Goal: Task Accomplishment & Management: Manage account settings

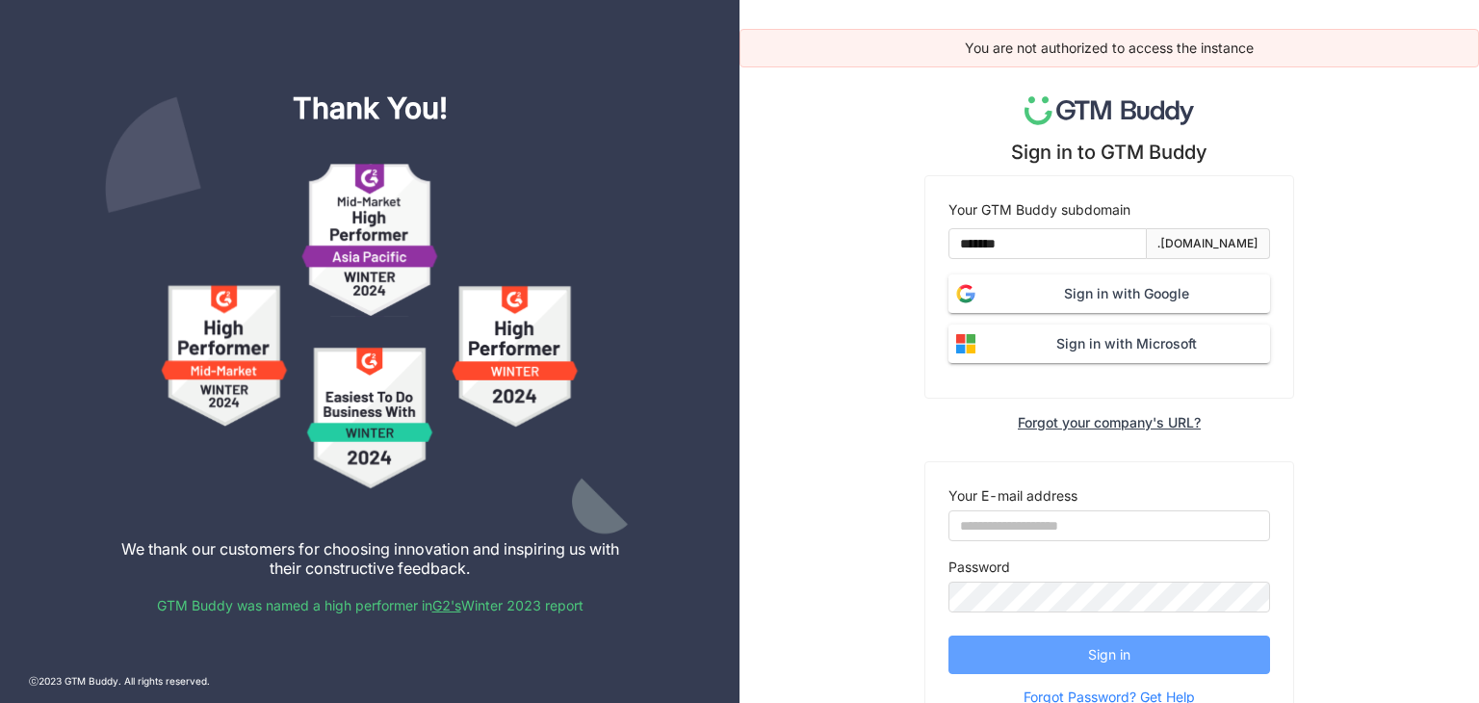
click at [1051, 640] on button "Sign in" at bounding box center [1110, 655] width 322 height 39
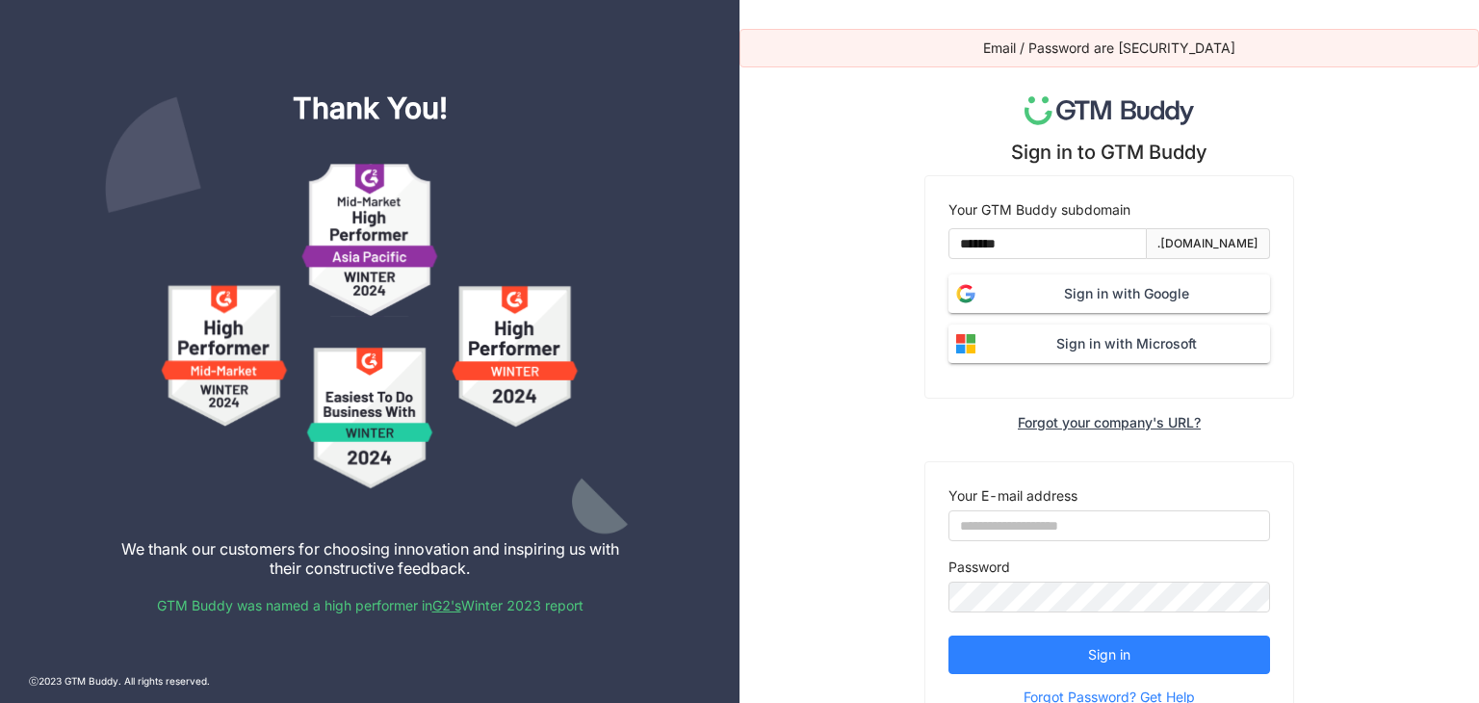
click at [1009, 287] on span "Sign in with Google" at bounding box center [1126, 293] width 287 height 21
click at [1118, 275] on button "Sign in with Google" at bounding box center [1110, 293] width 322 height 39
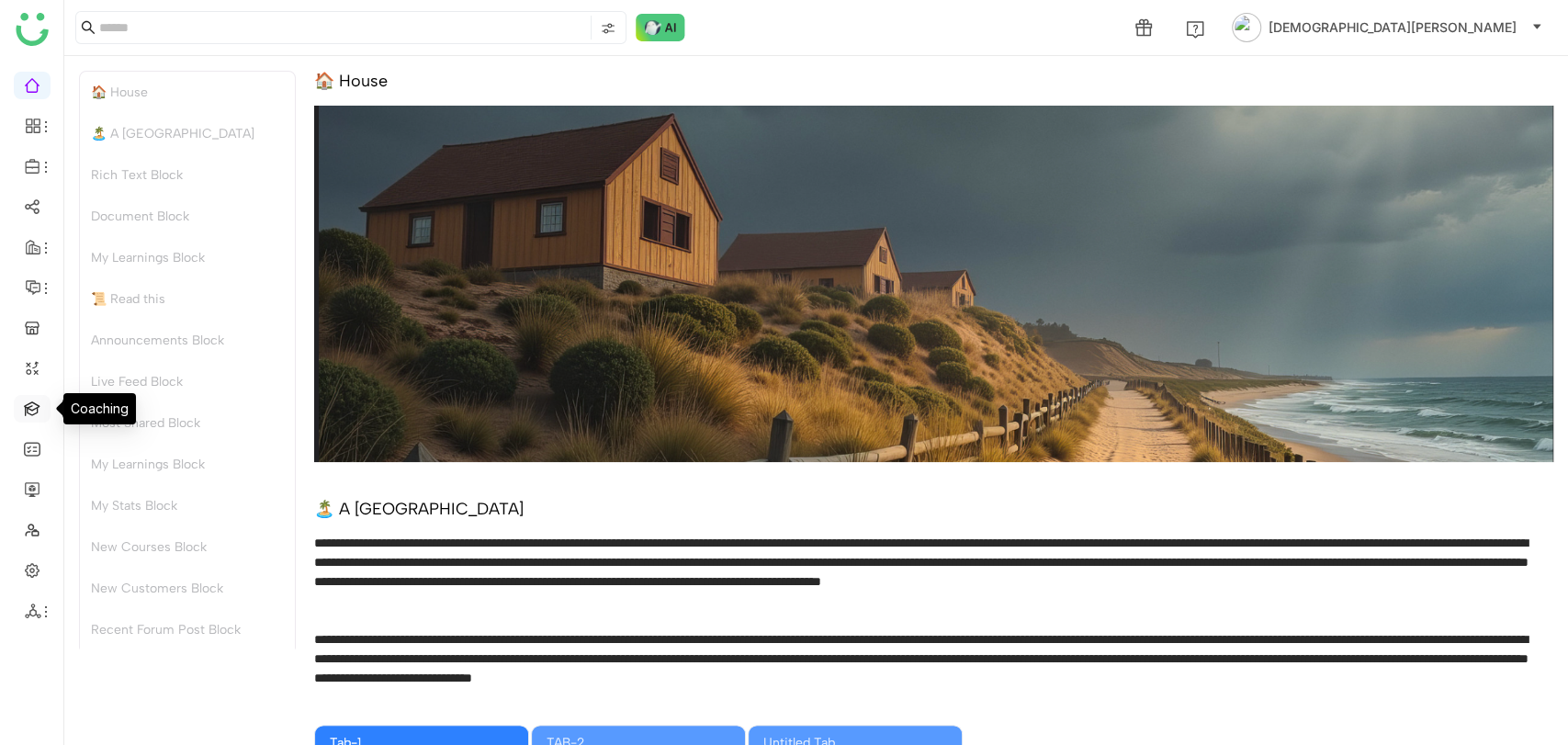
click at [24, 404] on link at bounding box center [31, 407] width 16 height 15
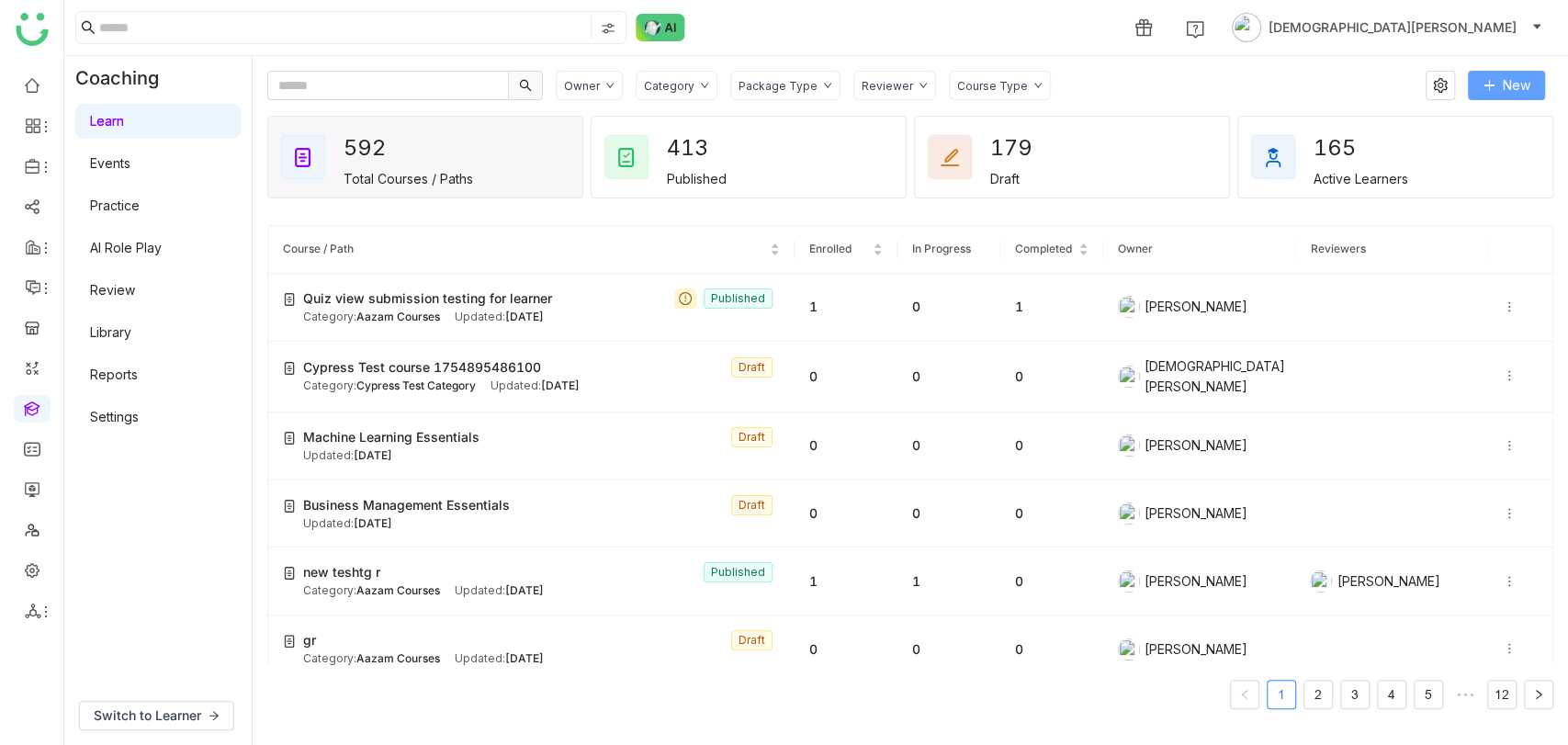
click at [1491, 82] on icon at bounding box center [1488, 85] width 12 height 12
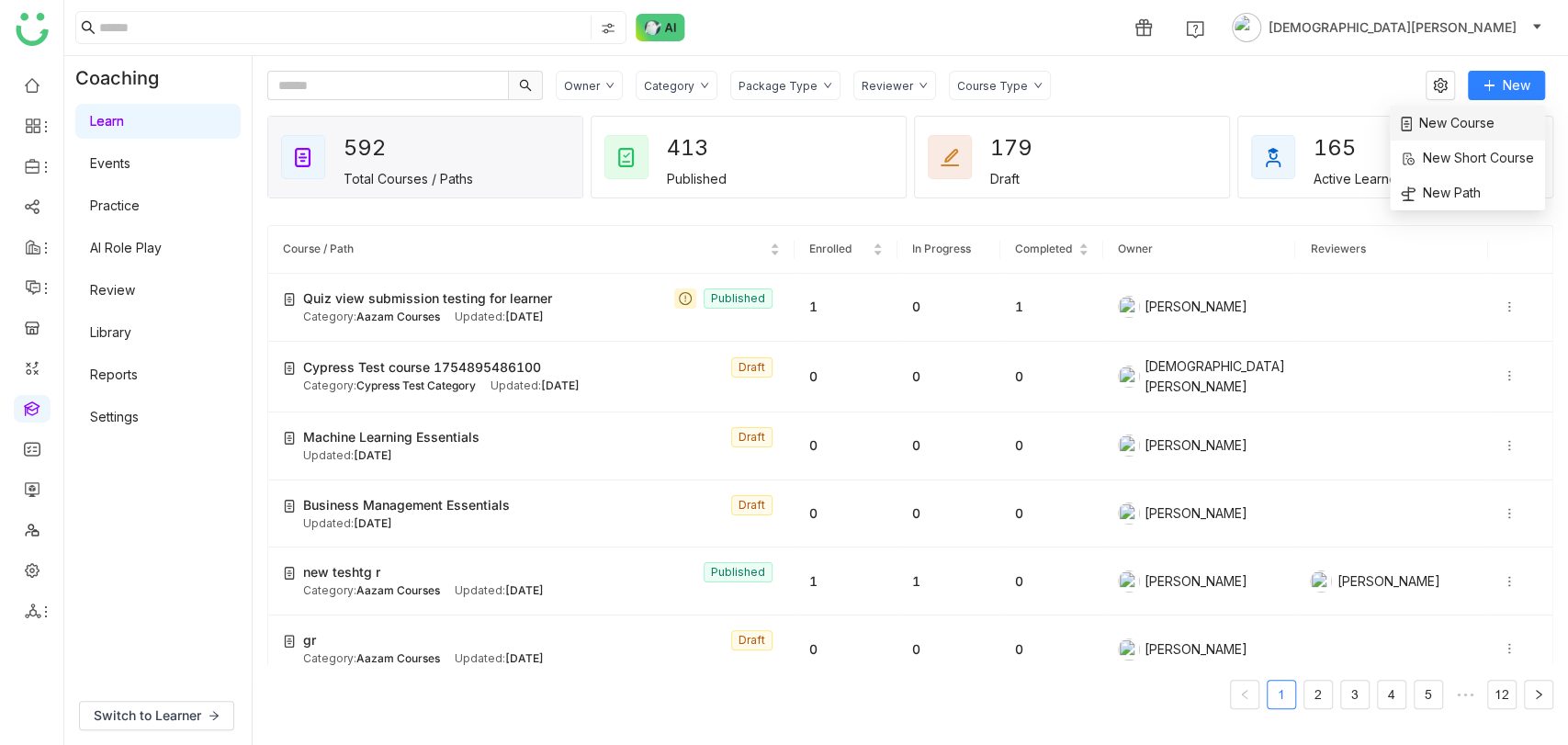
click at [1445, 128] on span "New Course" at bounding box center [1448, 122] width 93 height 20
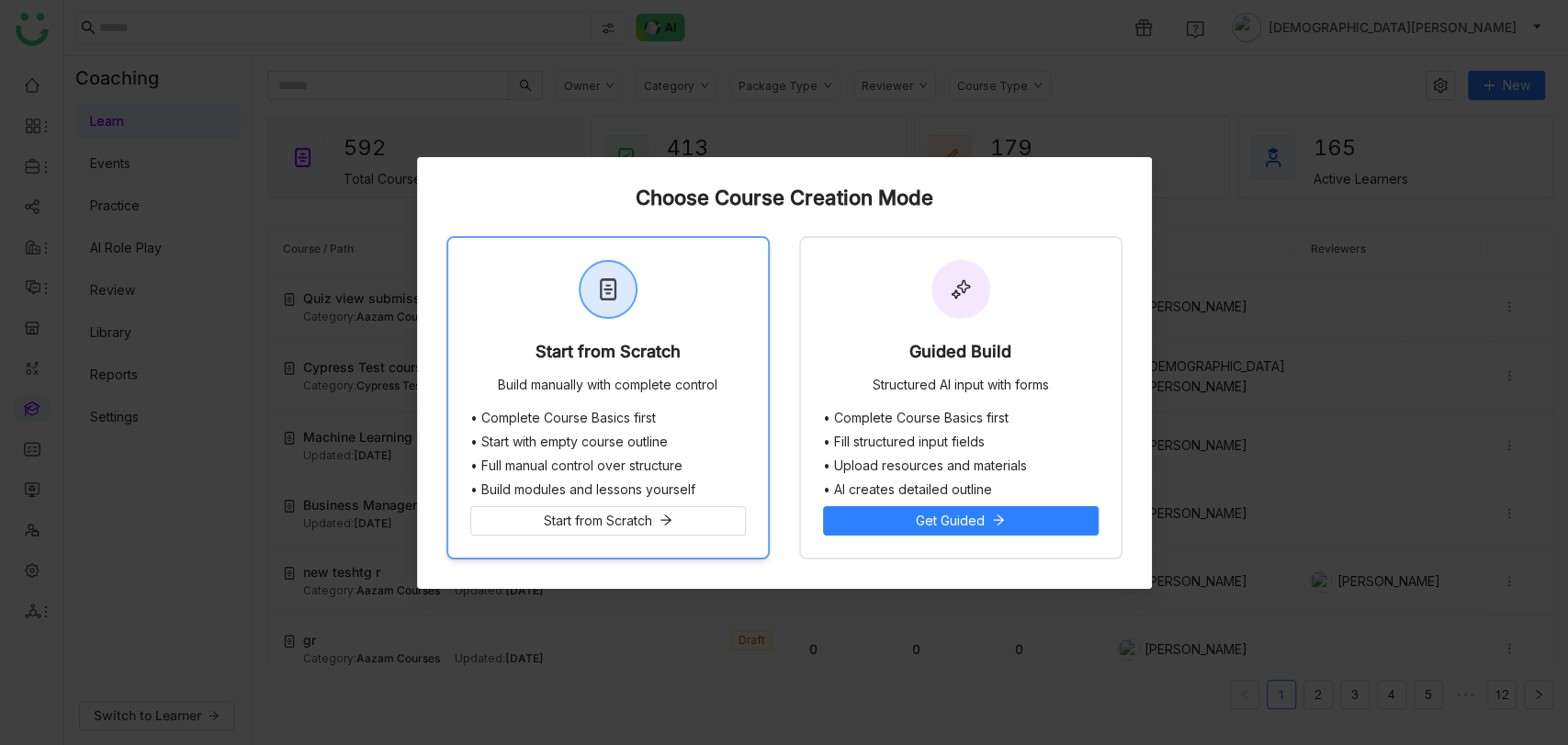
click at [610, 331] on div "Start from Scratch Build manually with complete control" at bounding box center [608, 323] width 320 height 173
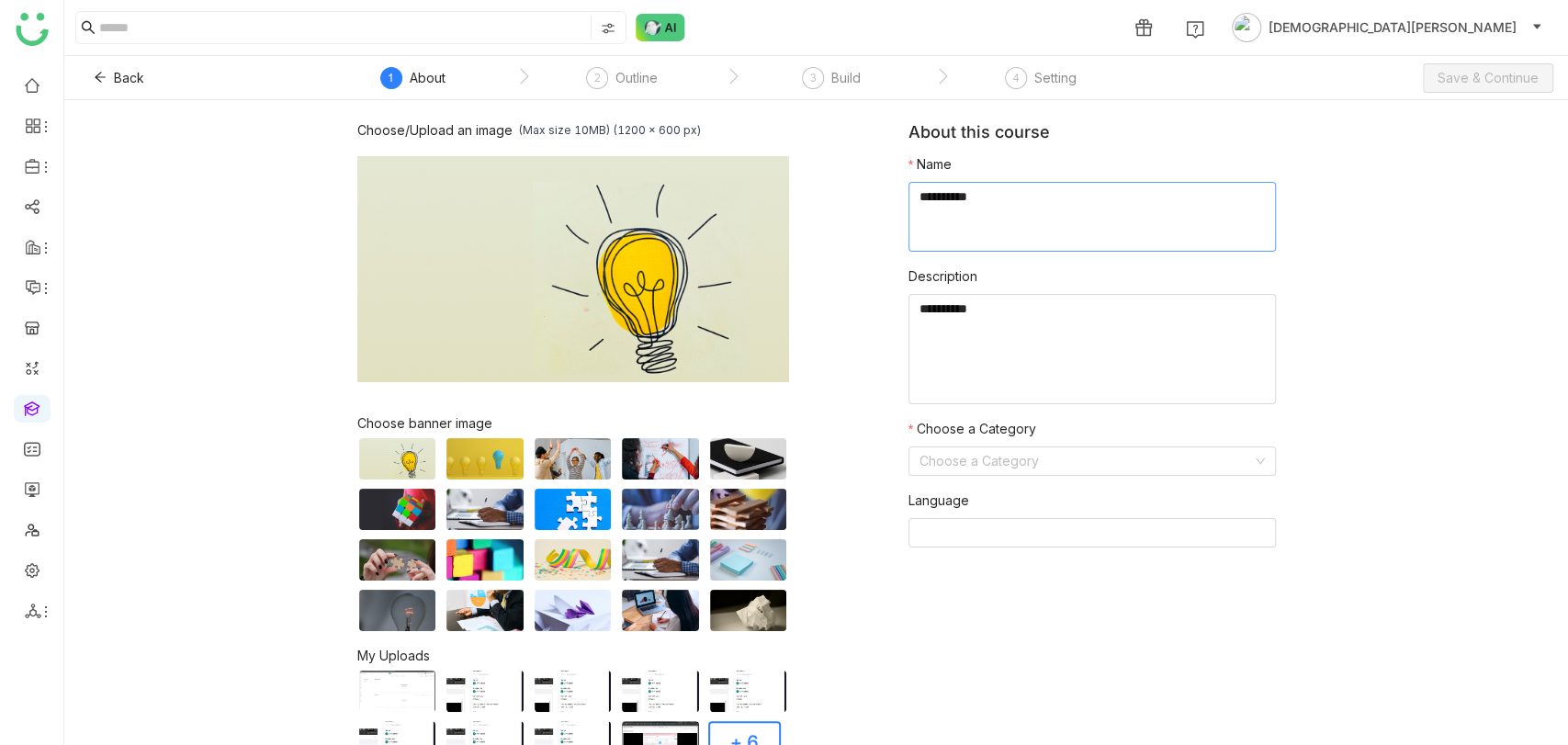
click at [946, 206] on textarea at bounding box center [1091, 217] width 367 height 70
click at [953, 211] on textarea "To enrich screen reader interactions, please activate Accessibility in Grammarl…" at bounding box center [1091, 217] width 367 height 70
type textarea "**********"
click at [962, 358] on textarea at bounding box center [1091, 349] width 367 height 111
type textarea "****"
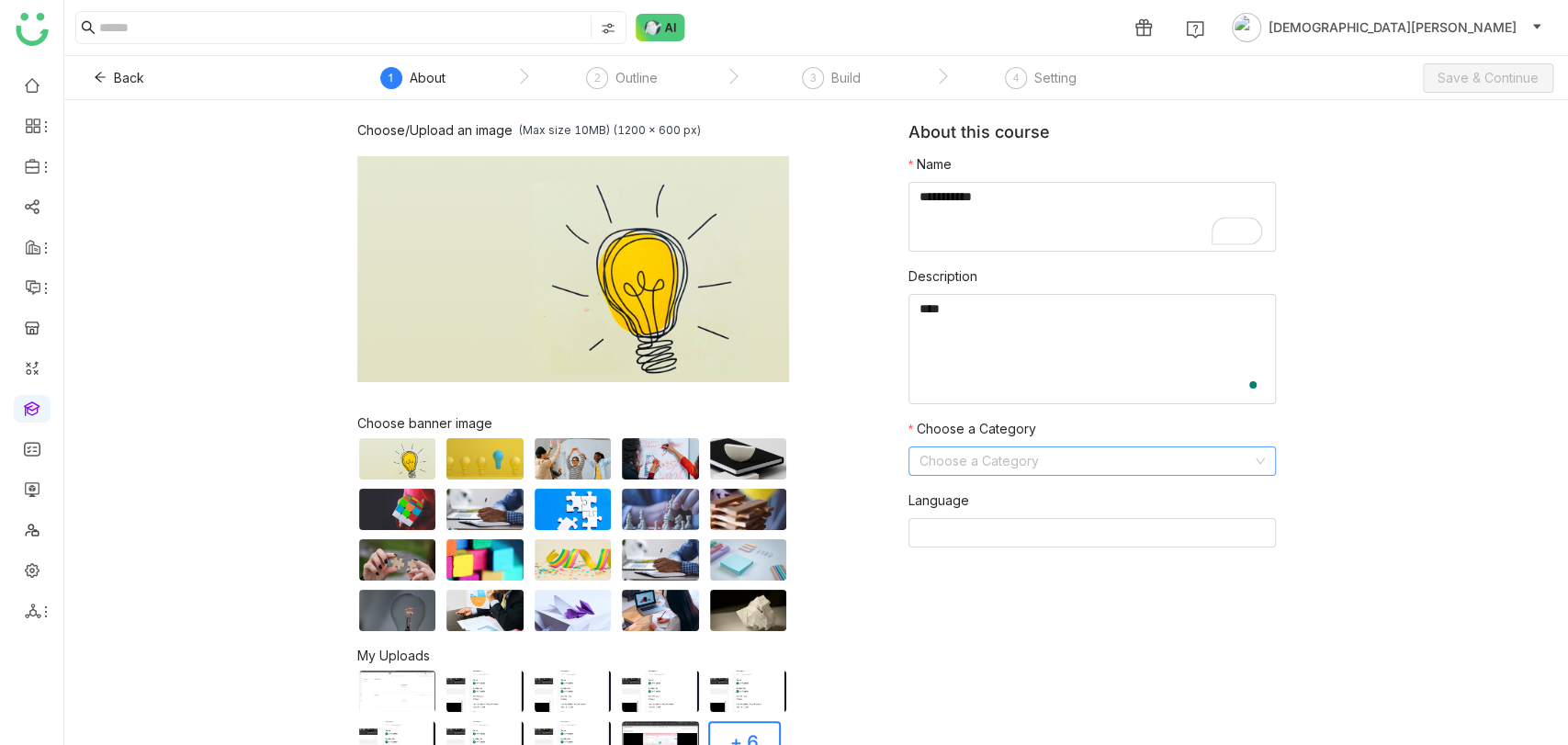
click at [970, 464] on input at bounding box center [1085, 461] width 333 height 28
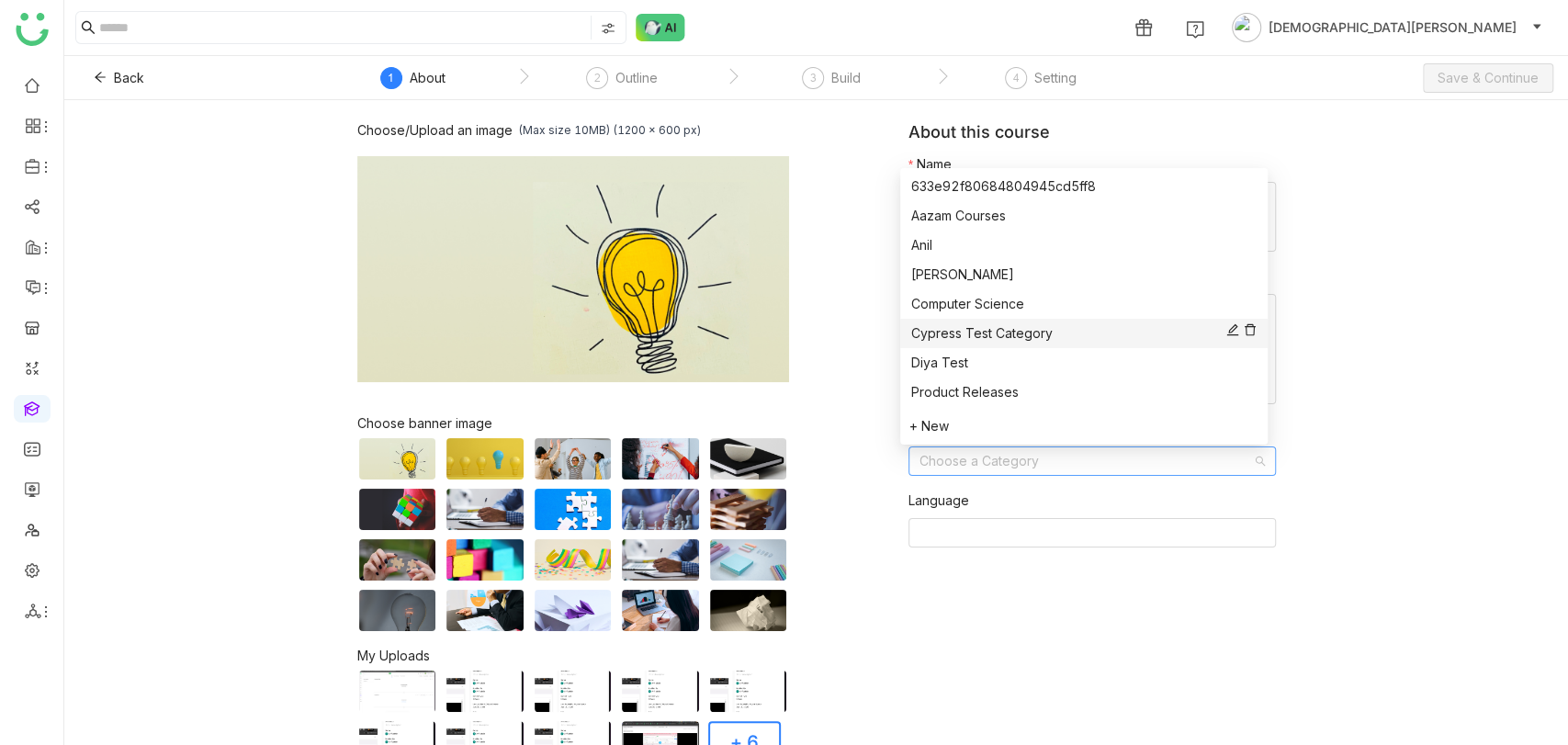
click at [958, 336] on div "Cypress Test Category" at bounding box center [1083, 333] width 345 height 20
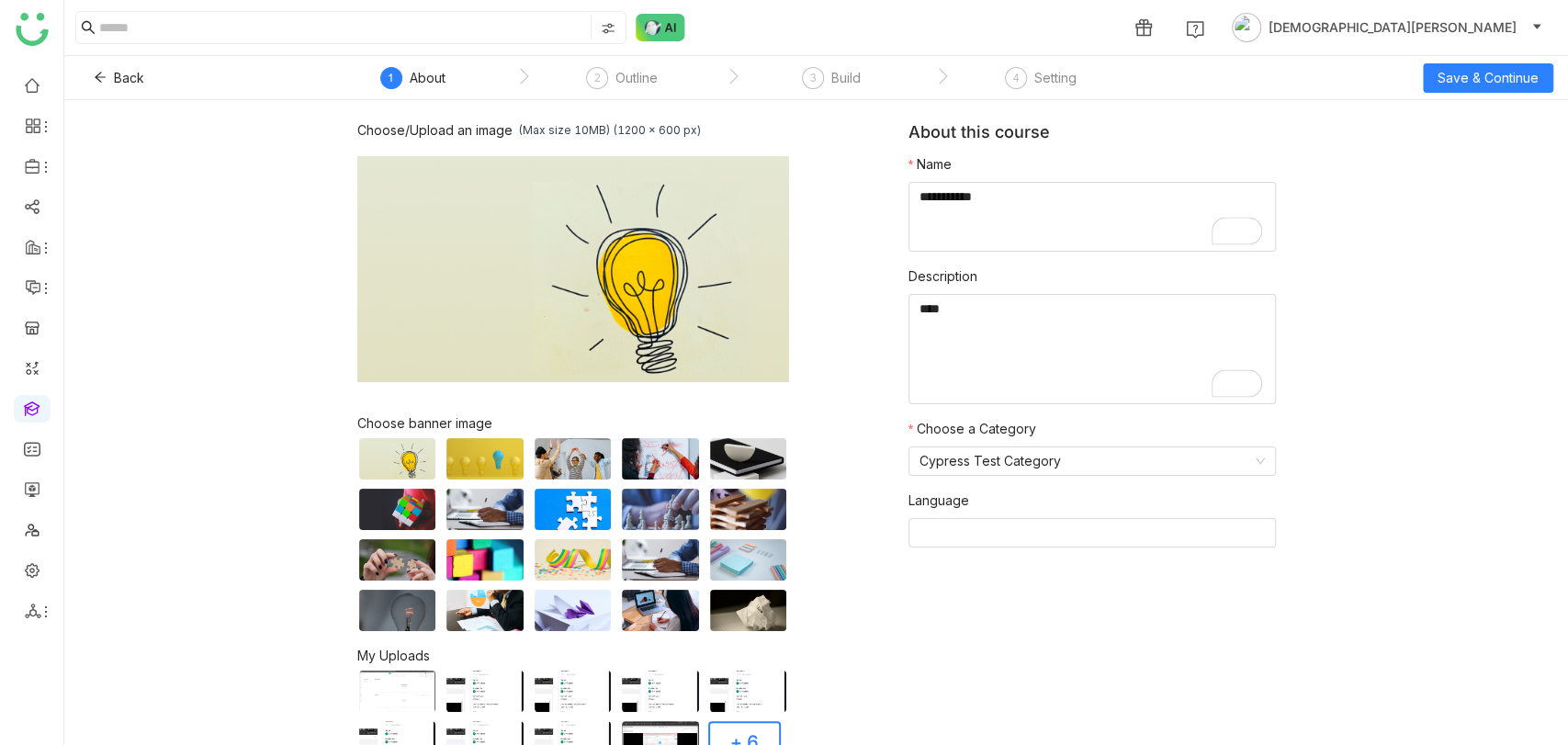
click at [1378, 299] on div "Choose/Upload an image (Max size 10MB) (1200 x 600 px) Browse Image Choose bann…" at bounding box center [815, 423] width 1504 height 645
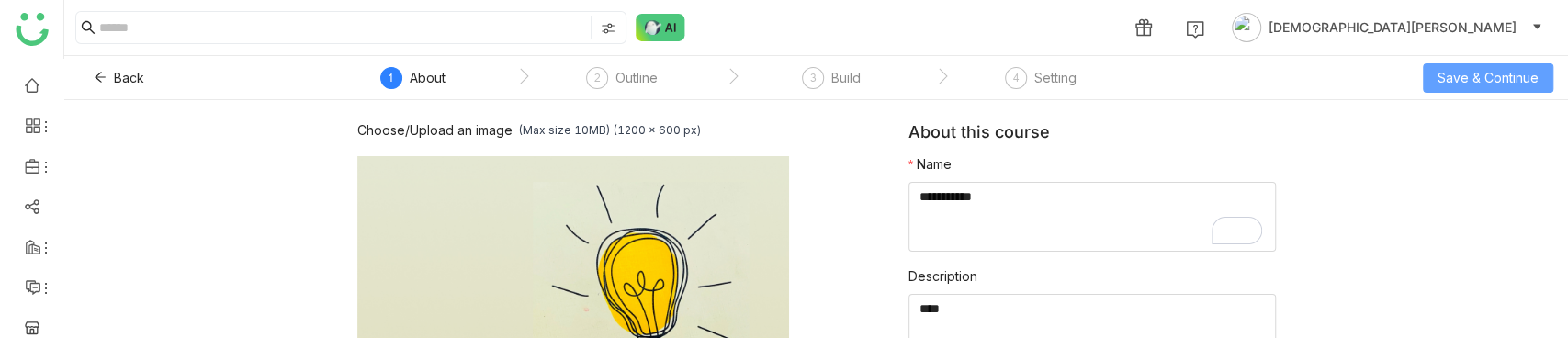
click at [1466, 80] on span "Save & Continue" at bounding box center [1488, 77] width 101 height 20
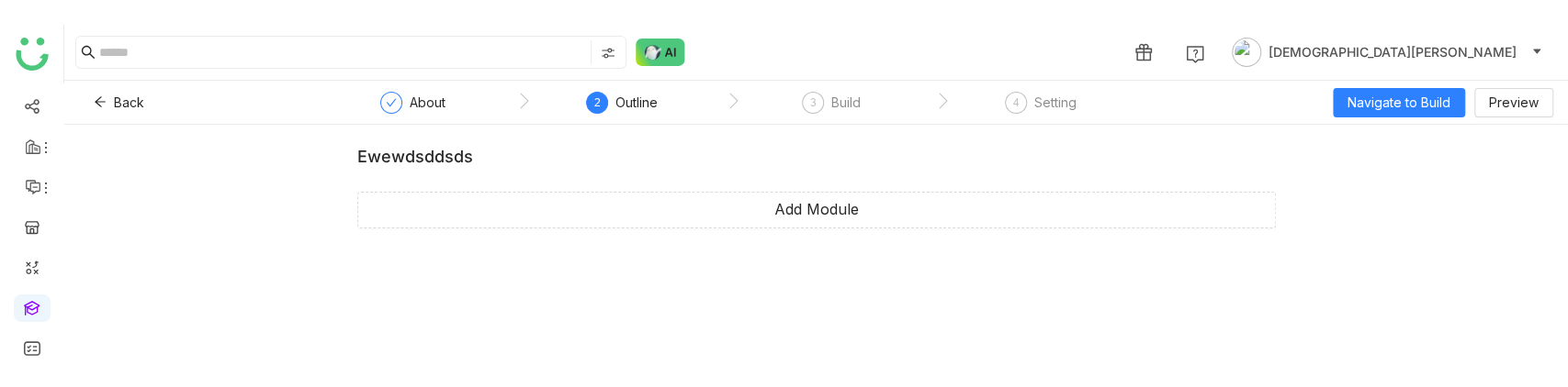
scroll to position [299, 0]
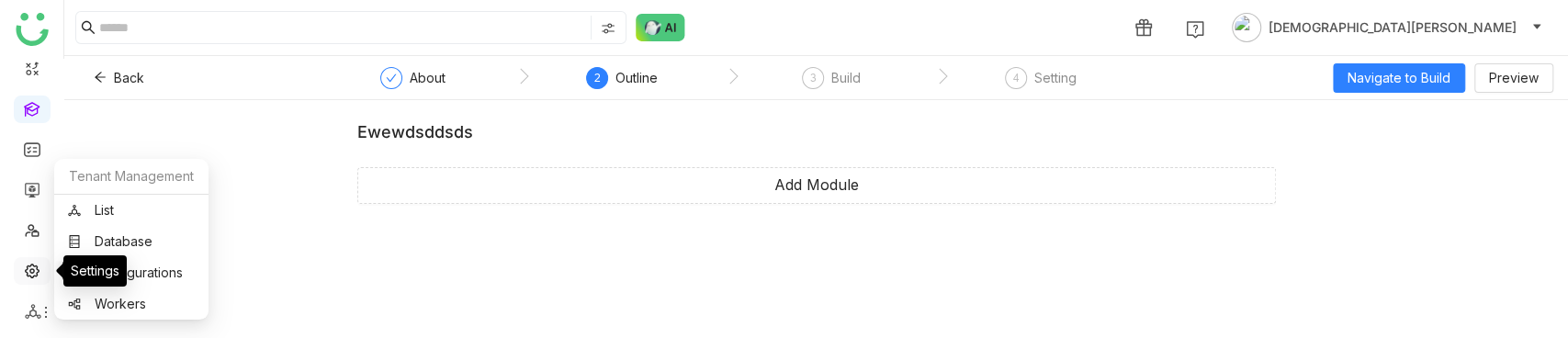
click at [37, 272] on link at bounding box center [31, 269] width 16 height 15
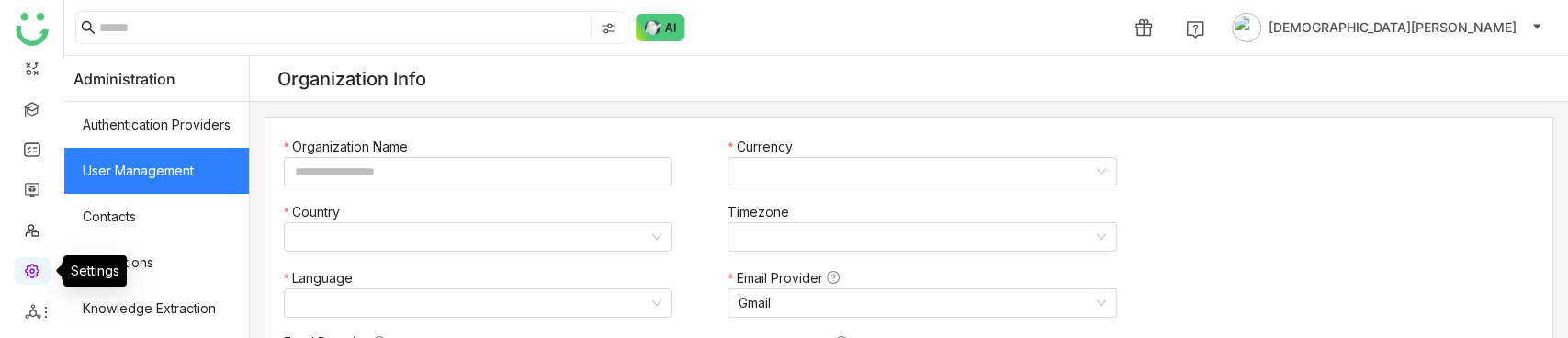
type input "*******"
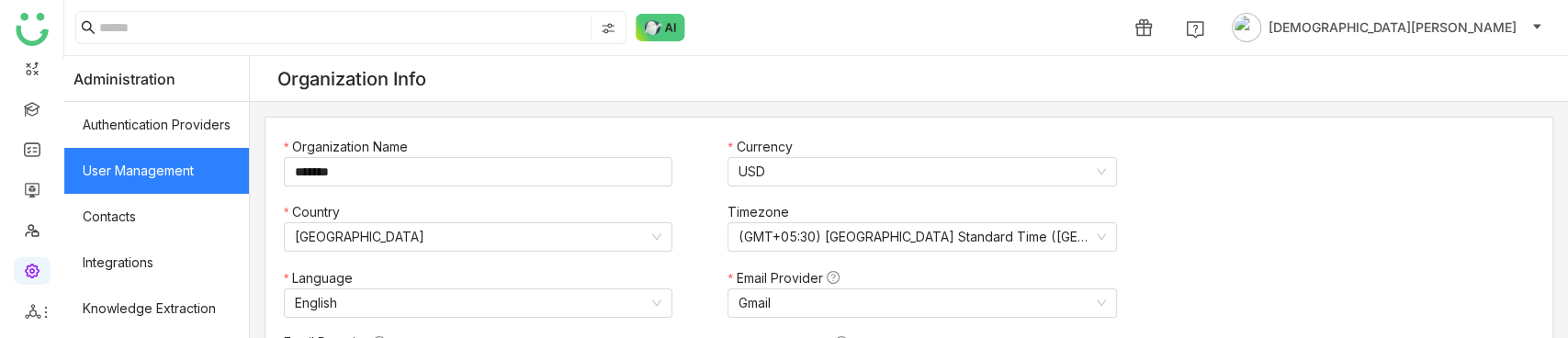
click at [158, 156] on link "User Management" at bounding box center [156, 171] width 185 height 46
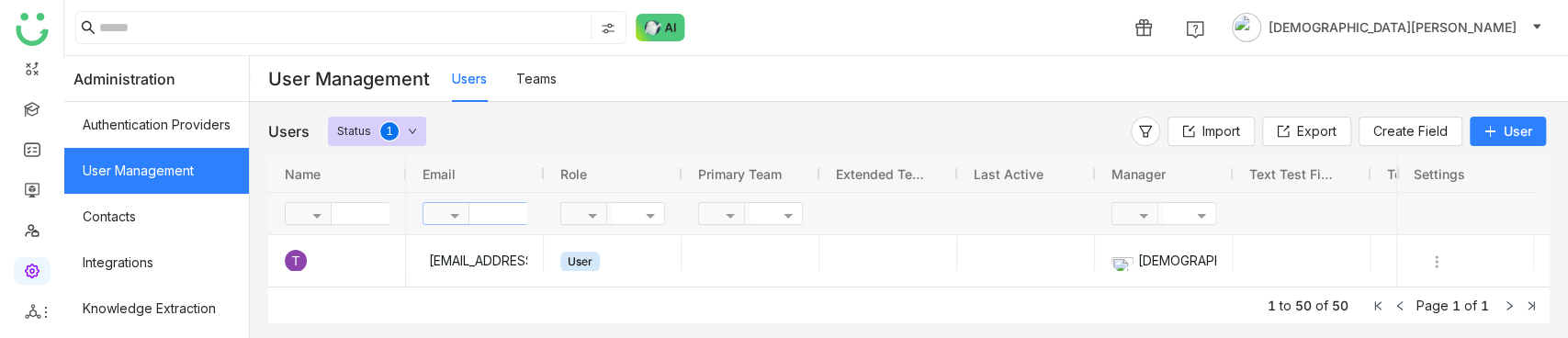
click at [518, 219] on input "text" at bounding box center [536, 214] width 134 height 21
type input "*****"
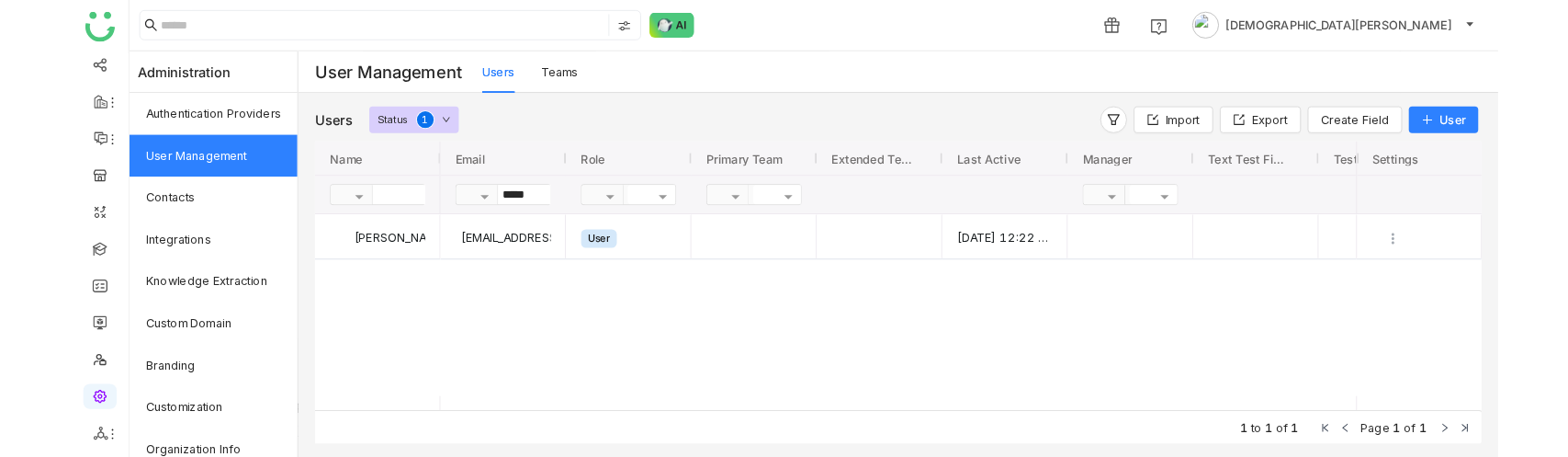
scroll to position [52, 0]
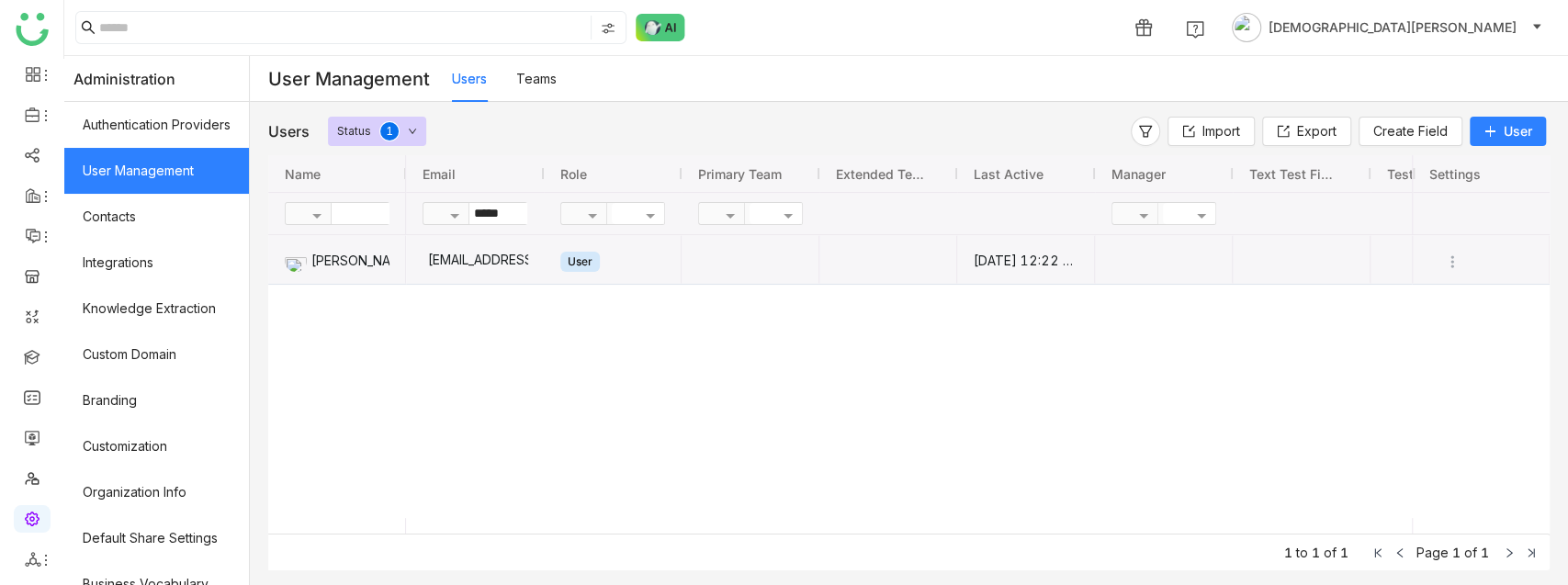
click at [511, 255] on div "[EMAIL_ADDRESS][DOMAIN_NAME]" at bounding box center [475, 260] width 107 height 49
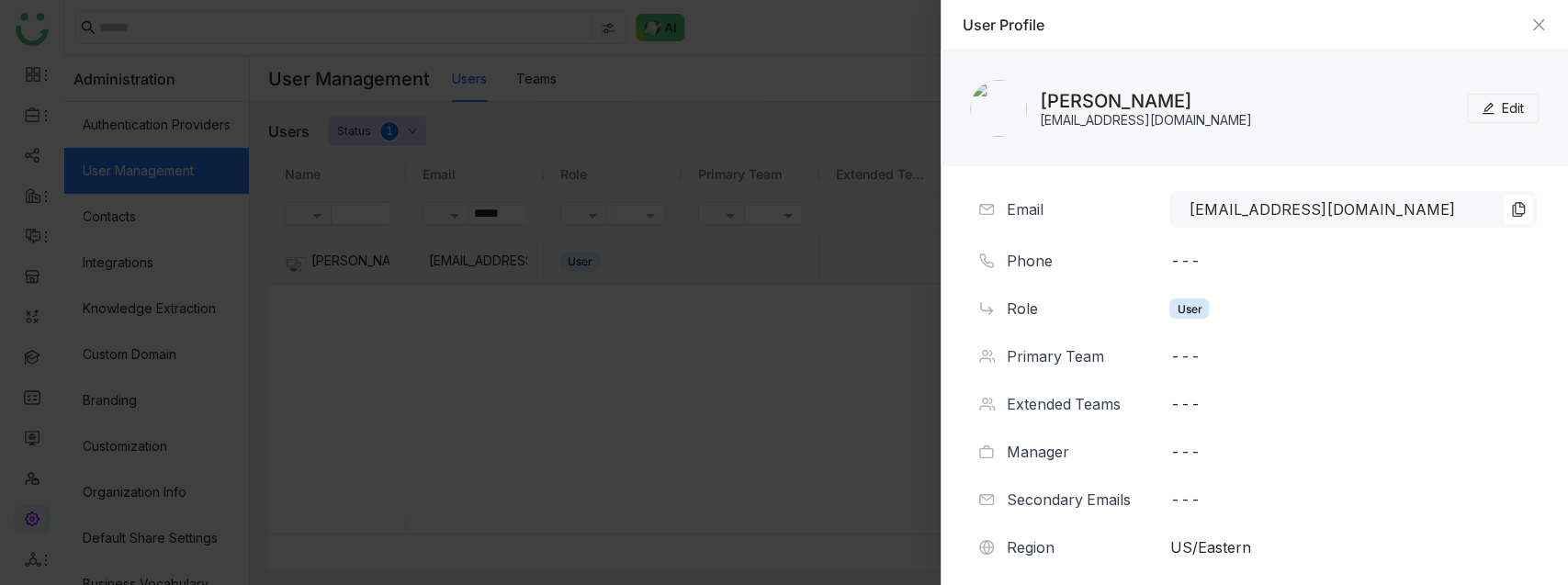
click at [1502, 113] on span "Edit" at bounding box center [1513, 108] width 22 height 20
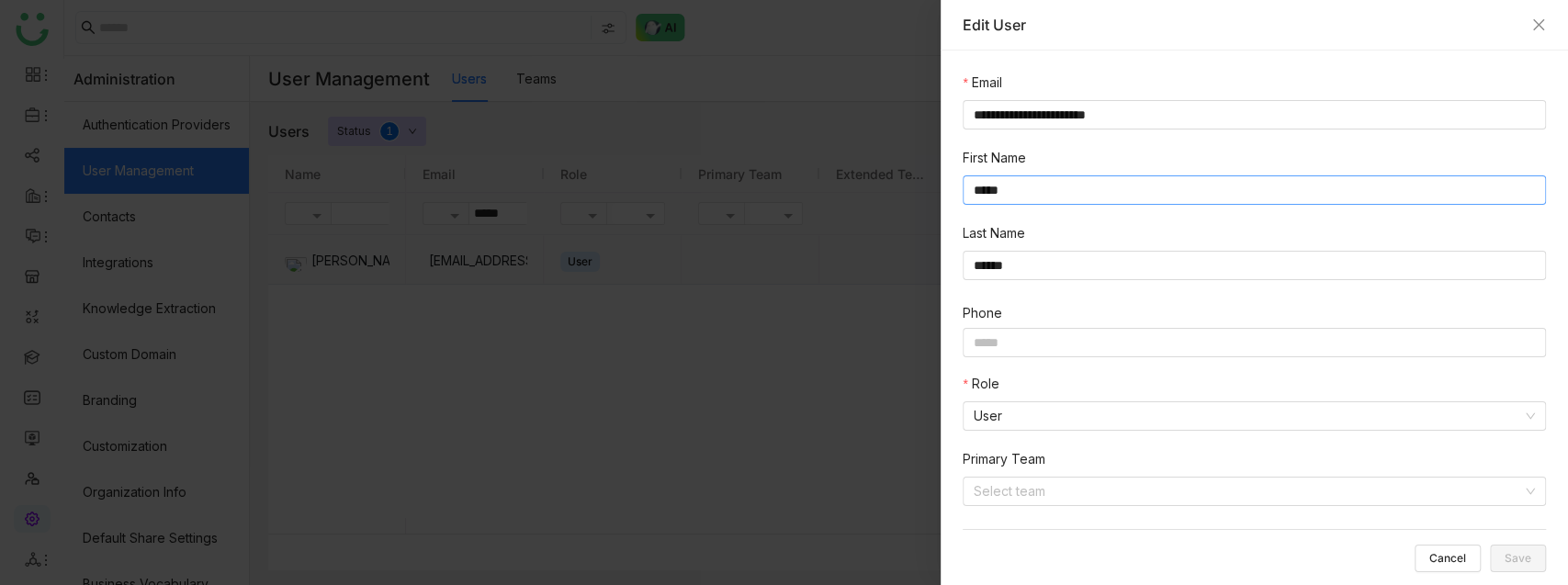
drag, startPoint x: 1099, startPoint y: 193, endPoint x: 1083, endPoint y: 228, distance: 38.5
click at [1098, 193] on input "*****" at bounding box center [1254, 190] width 584 height 30
click at [1033, 411] on nz-select-item "User" at bounding box center [1254, 416] width 561 height 28
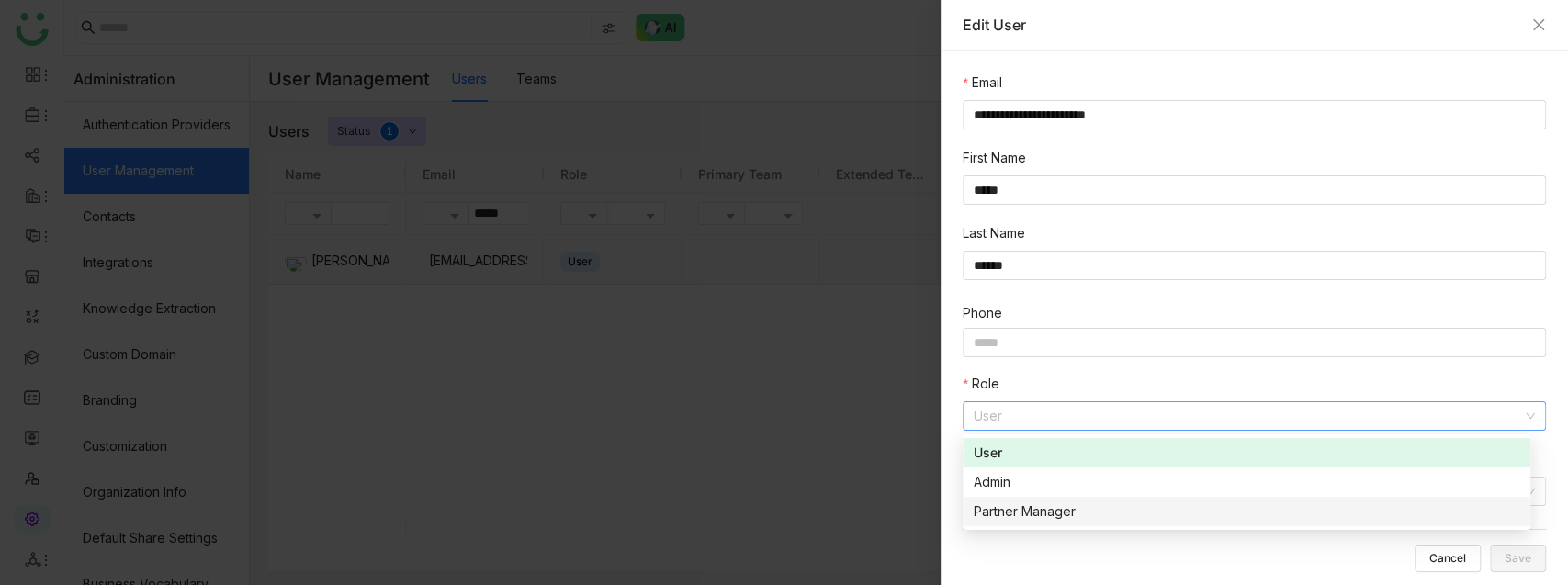
click at [1025, 505] on div "Partner Manager" at bounding box center [1247, 512] width 546 height 20
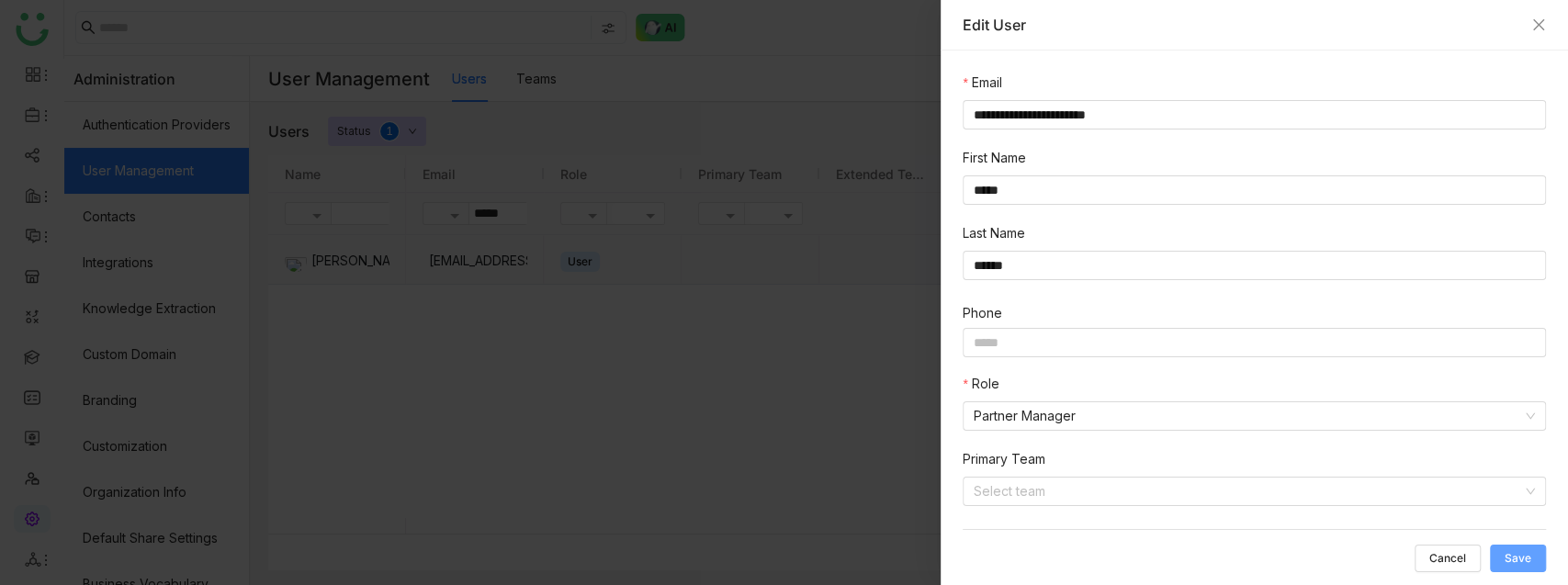
drag, startPoint x: 1507, startPoint y: 561, endPoint x: 1496, endPoint y: 559, distance: 11.2
click at [1506, 559] on span "Save" at bounding box center [1518, 559] width 27 height 0
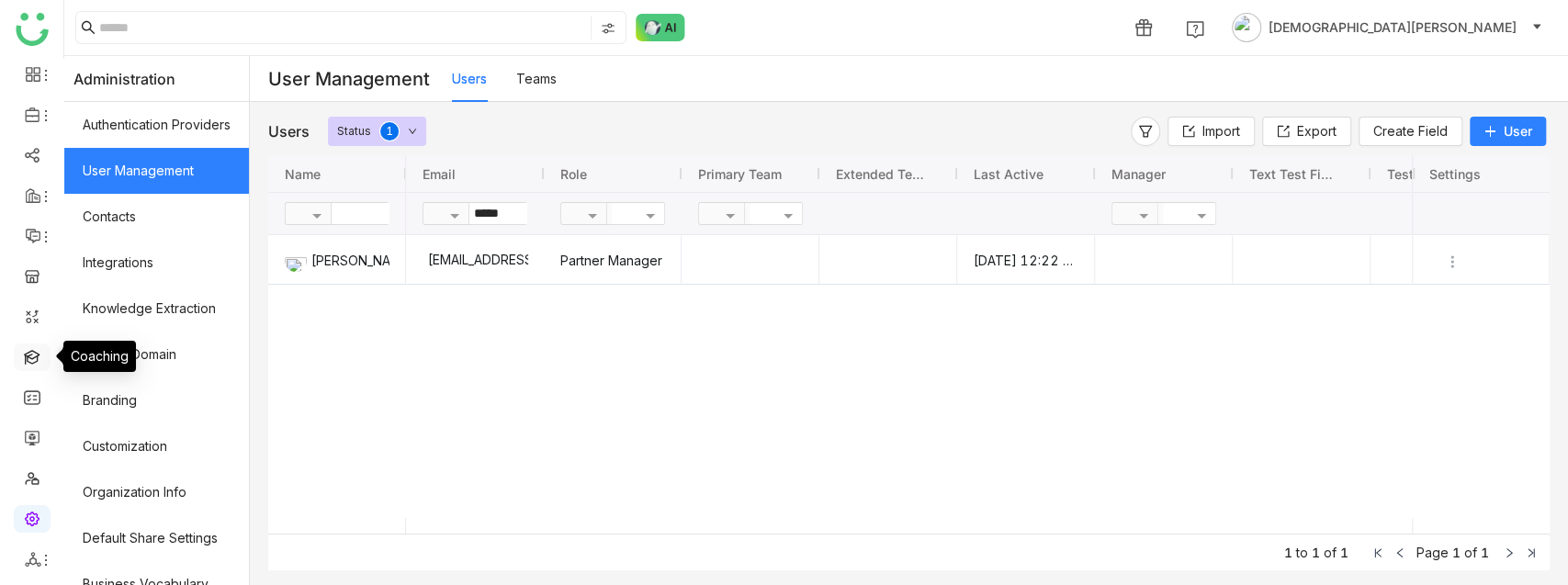
click at [26, 348] on link at bounding box center [31, 356] width 16 height 15
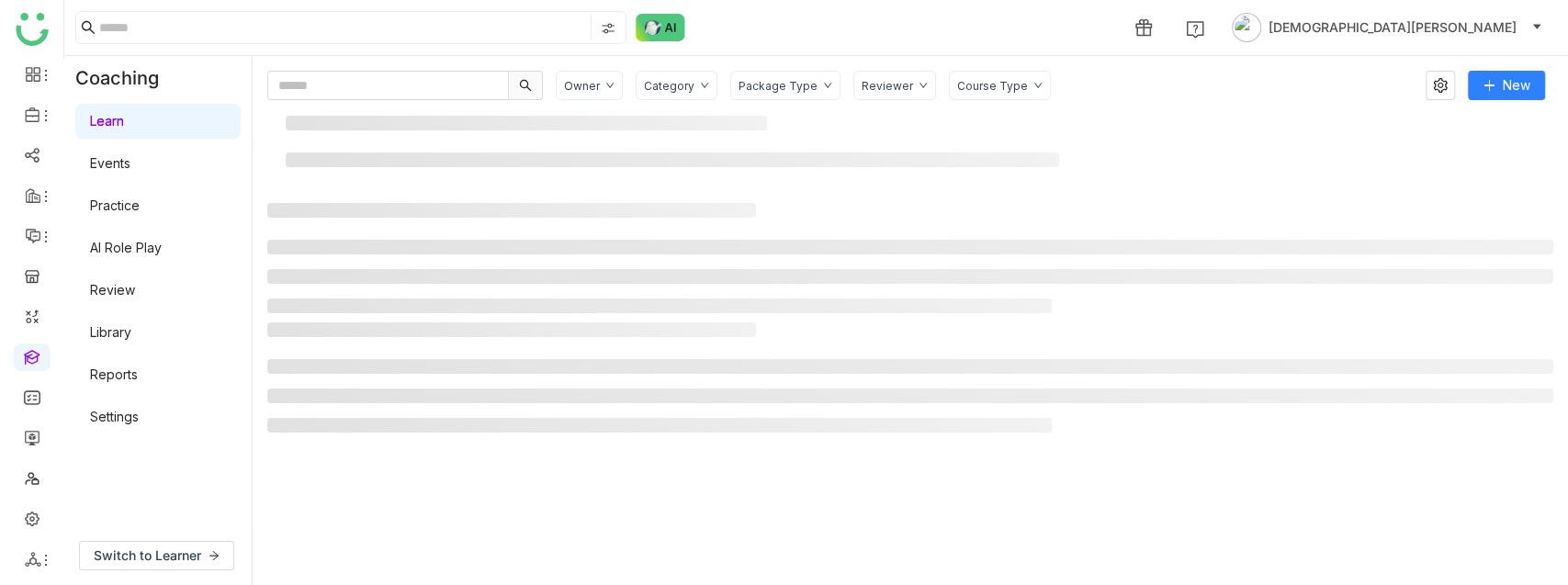
click at [110, 413] on link "Settings" at bounding box center [113, 417] width 49 height 15
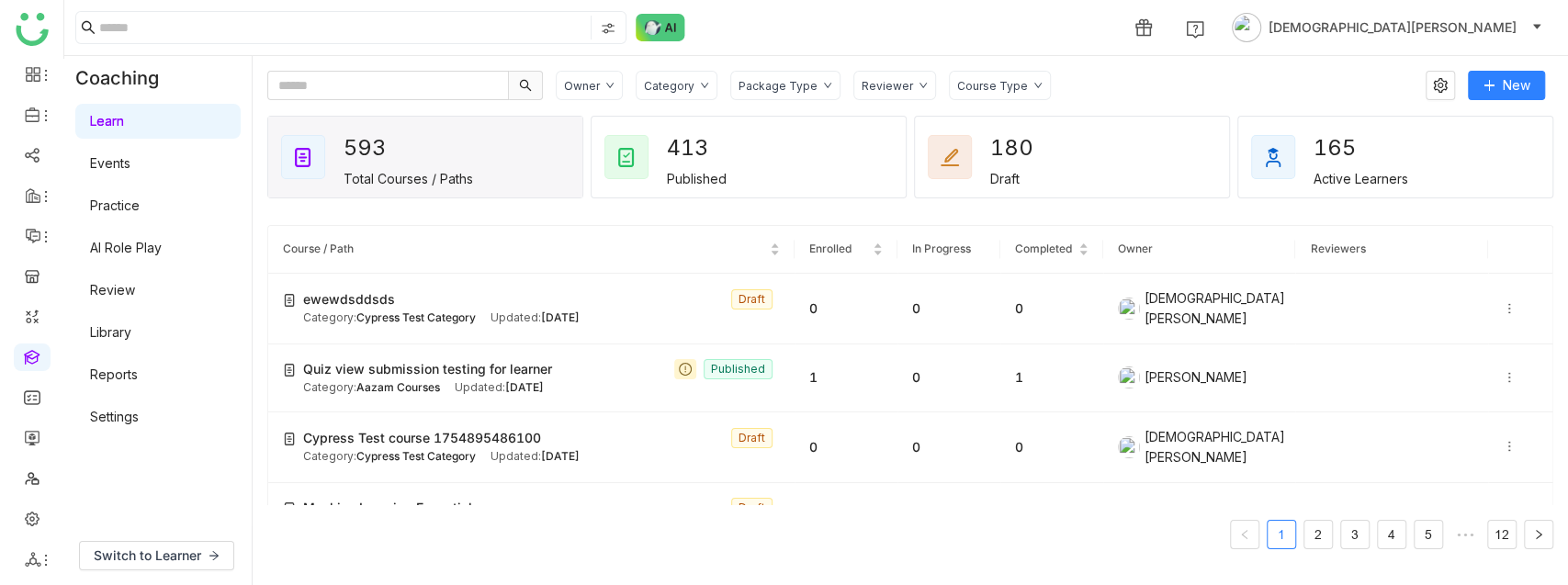
click at [110, 413] on link "Settings" at bounding box center [113, 417] width 49 height 15
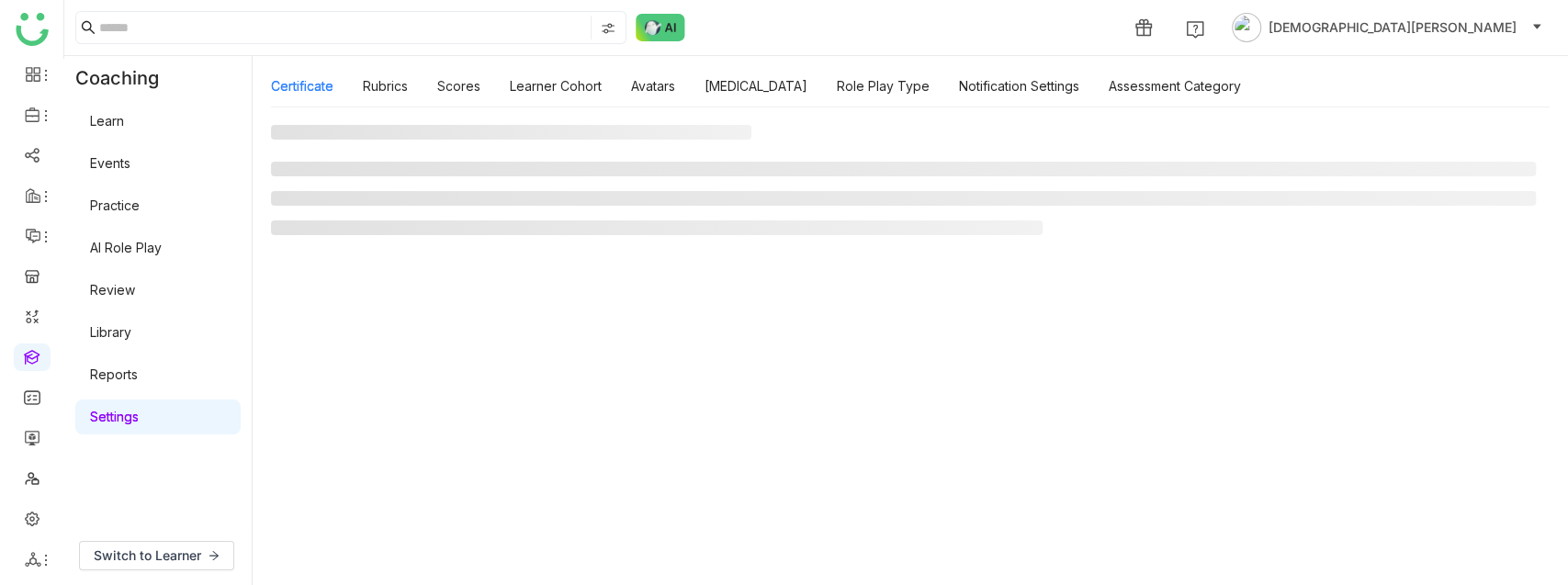
click at [110, 413] on link "Settings" at bounding box center [113, 417] width 49 height 15
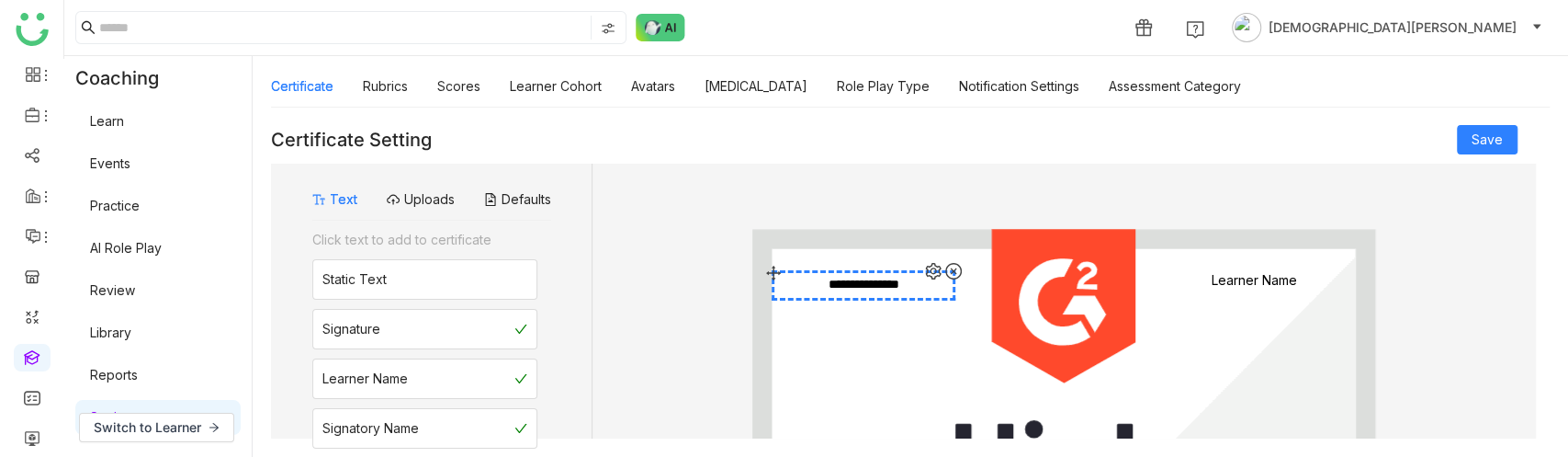
click at [882, 290] on div "**********" at bounding box center [864, 285] width 179 height 25
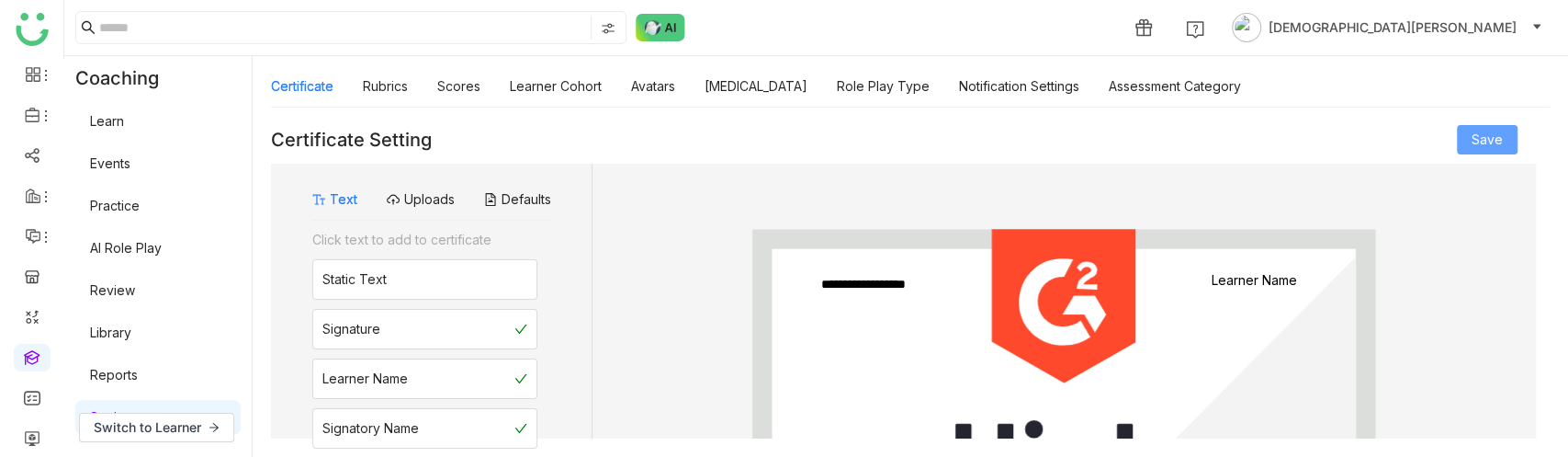
click at [1506, 139] on button "Save" at bounding box center [1487, 139] width 61 height 30
click at [394, 81] on link "Rubrics" at bounding box center [384, 86] width 45 height 15
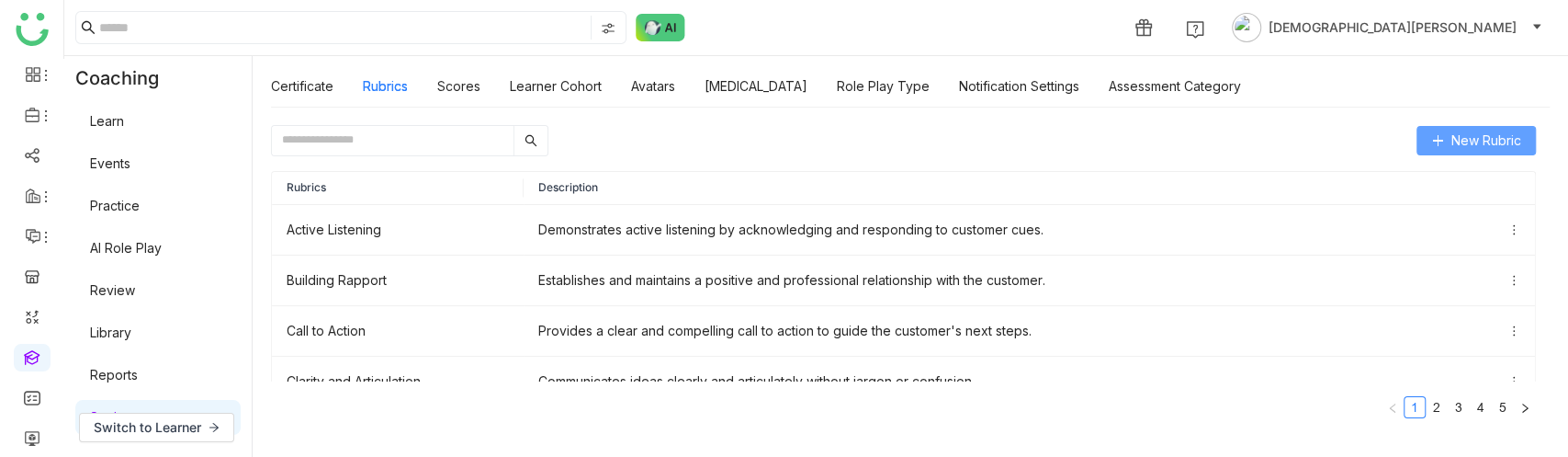
click at [1490, 141] on span "New Rubric" at bounding box center [1486, 140] width 70 height 20
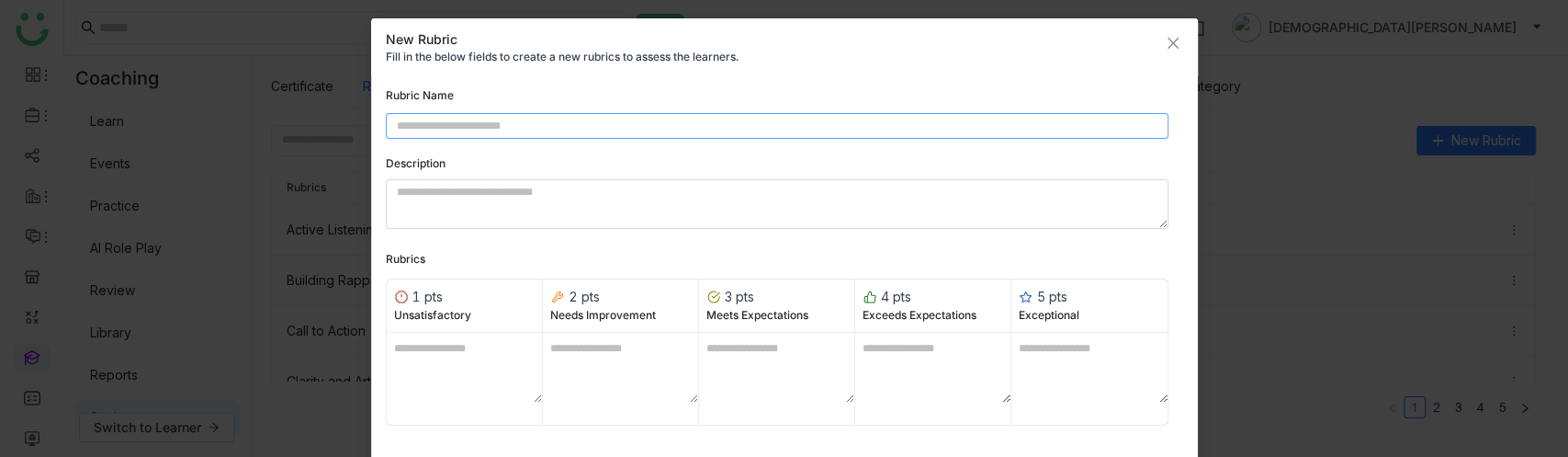
click at [611, 130] on input at bounding box center [776, 126] width 783 height 27
type input "***"
click at [450, 347] on textarea at bounding box center [464, 367] width 155 height 70
type textarea "**"
click at [632, 362] on textarea at bounding box center [620, 367] width 155 height 70
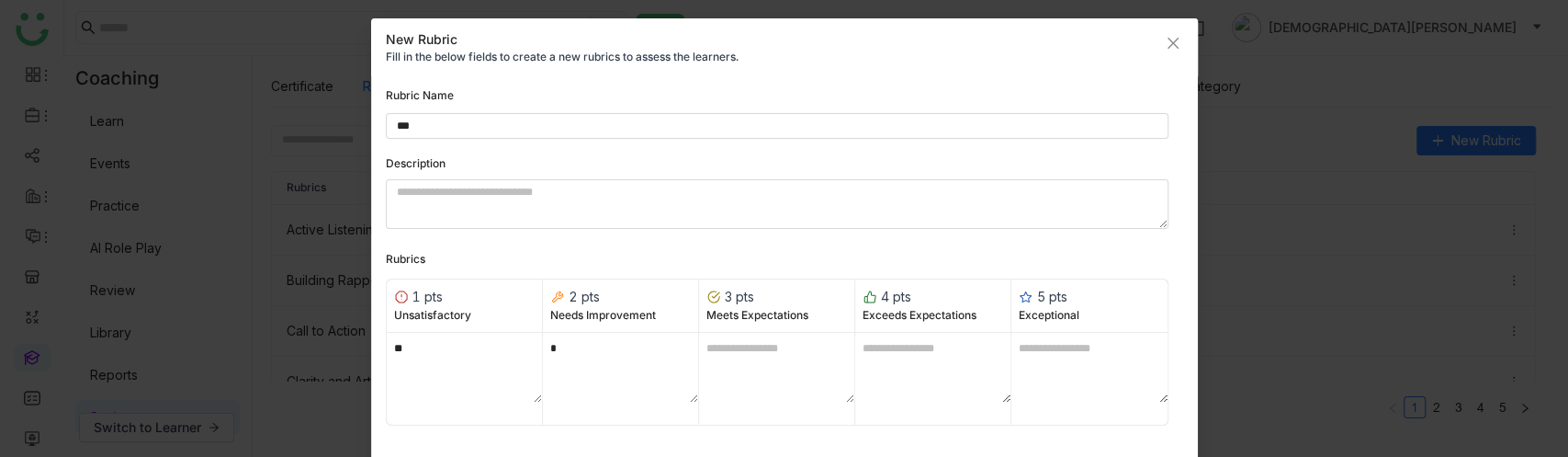
type textarea "*"
click at [759, 361] on textarea at bounding box center [776, 367] width 155 height 70
type textarea "*"
click at [933, 351] on textarea at bounding box center [933, 367] width 155 height 70
type textarea "*"
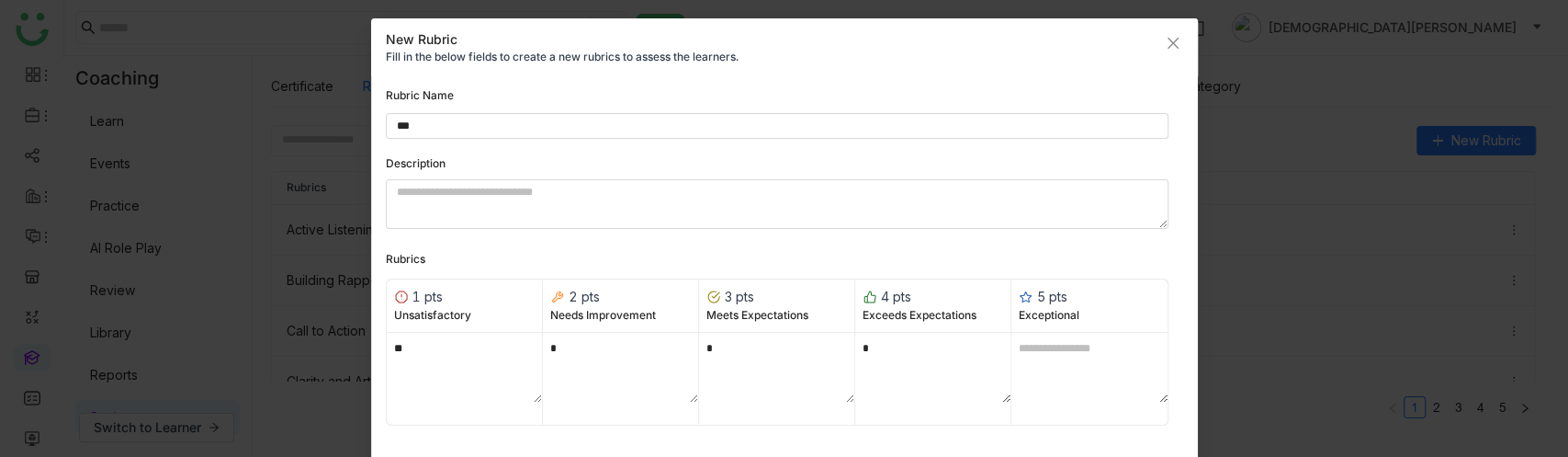
click at [1086, 351] on textarea at bounding box center [1089, 367] width 156 height 70
click at [426, 119] on input "***" at bounding box center [776, 126] width 783 height 27
type input "*"
type input "****"
click at [529, 172] on nz-form-item "Description" at bounding box center [776, 192] width 783 height 73
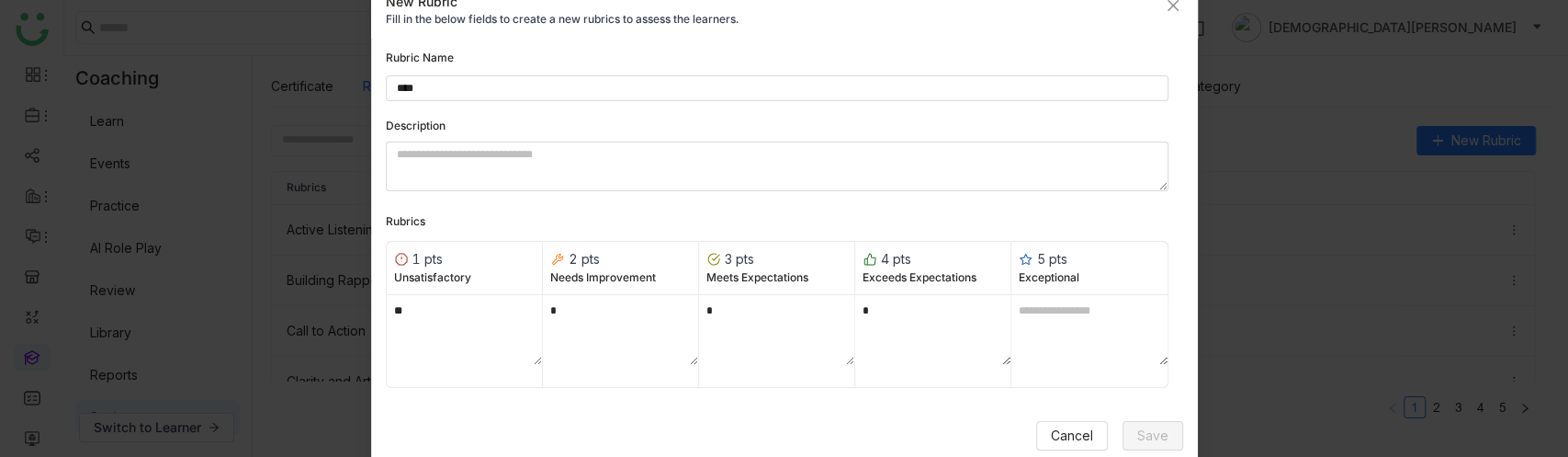
scroll to position [64, 0]
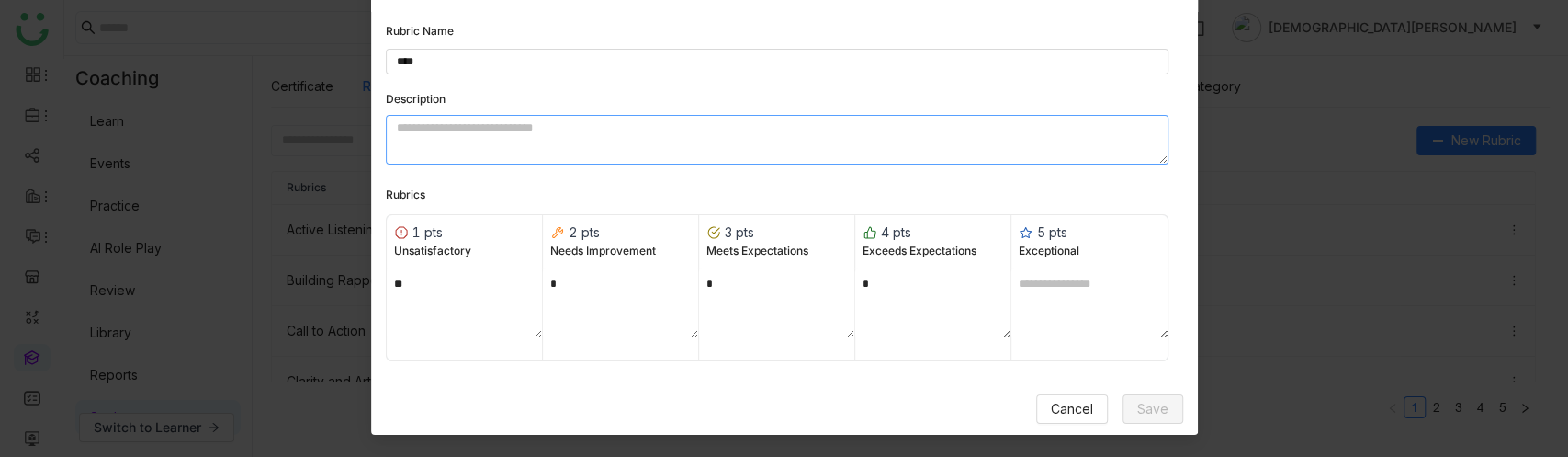
click at [432, 120] on textarea at bounding box center [776, 139] width 783 height 50
type textarea "*"
click at [513, 384] on section "Rubric Name **** Description * Rubrics 1 pts Unsatisfactory 2 pts Needs Improve…" at bounding box center [784, 223] width 797 height 401
click at [1145, 408] on span "Save" at bounding box center [1152, 408] width 31 height 20
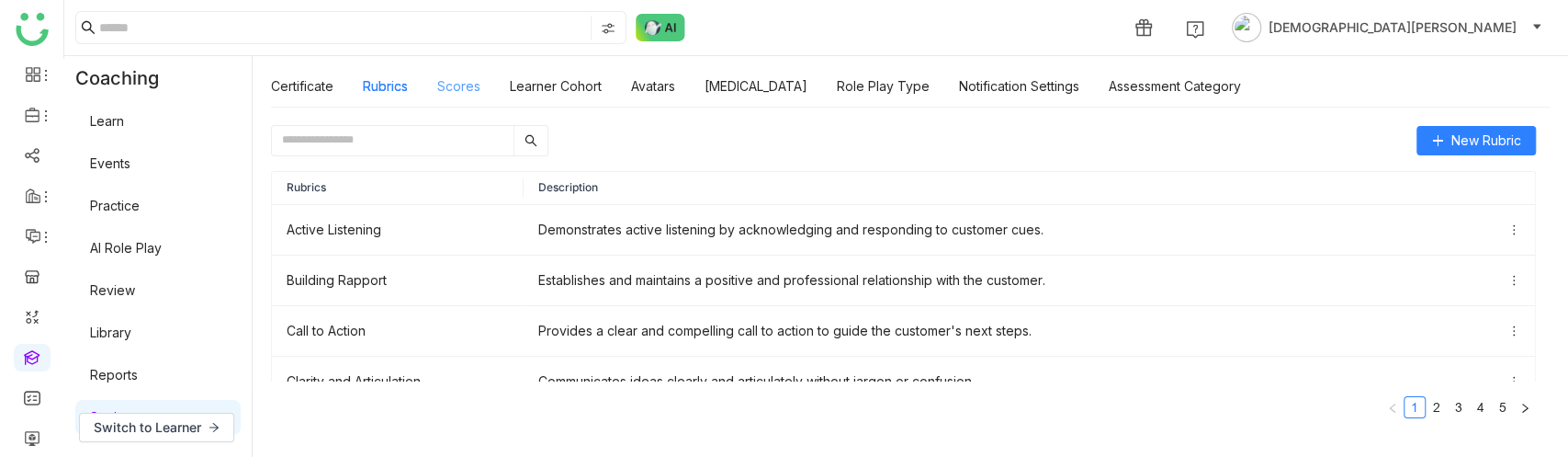
click at [470, 93] on link "Scores" at bounding box center [458, 86] width 43 height 15
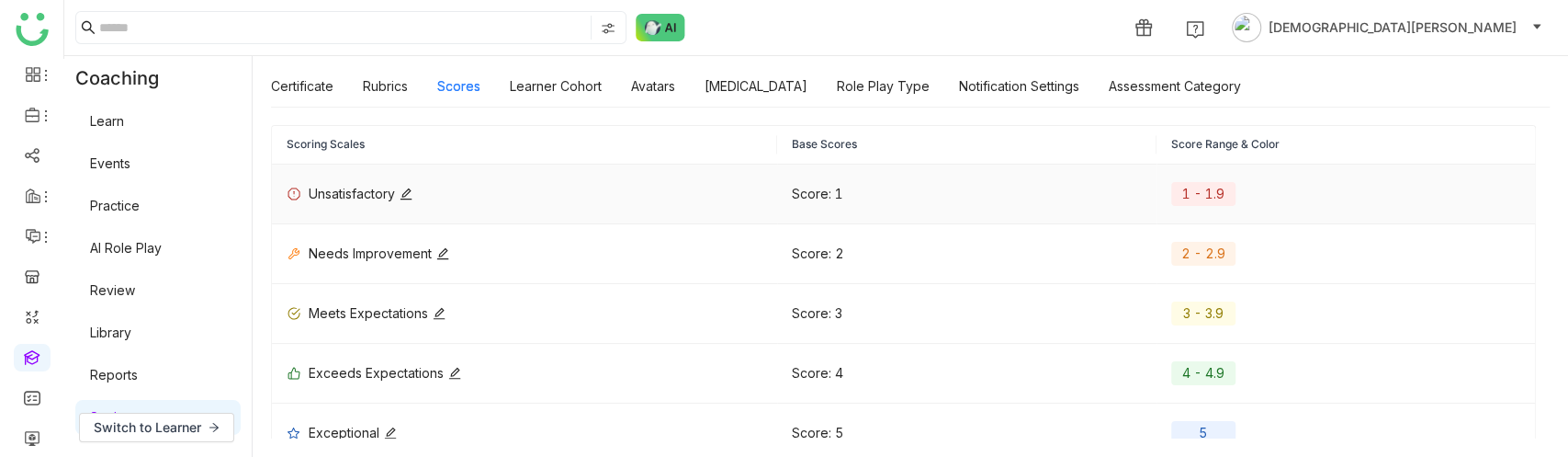
click at [404, 196] on icon at bounding box center [405, 193] width 12 height 12
click at [426, 186] on input "**********" at bounding box center [429, 194] width 220 height 20
type input "**********"
click at [550, 188] on icon at bounding box center [549, 193] width 12 height 12
click at [558, 78] on link "Learner Cohort" at bounding box center [556, 86] width 92 height 15
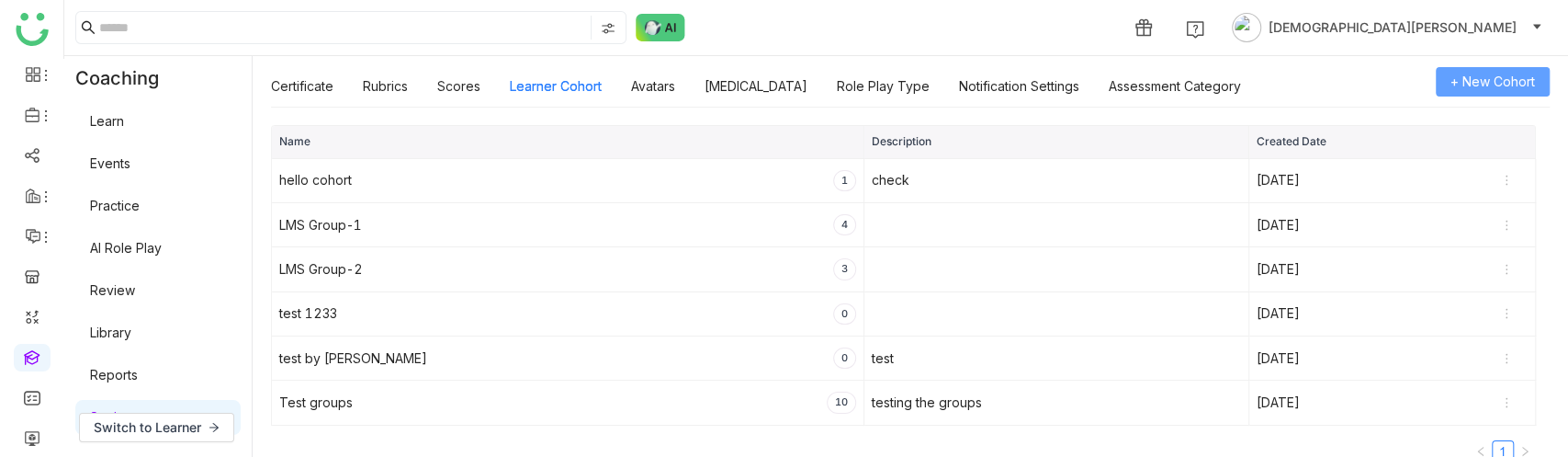
click at [1479, 76] on span "+ New Cohort" at bounding box center [1493, 81] width 85 height 20
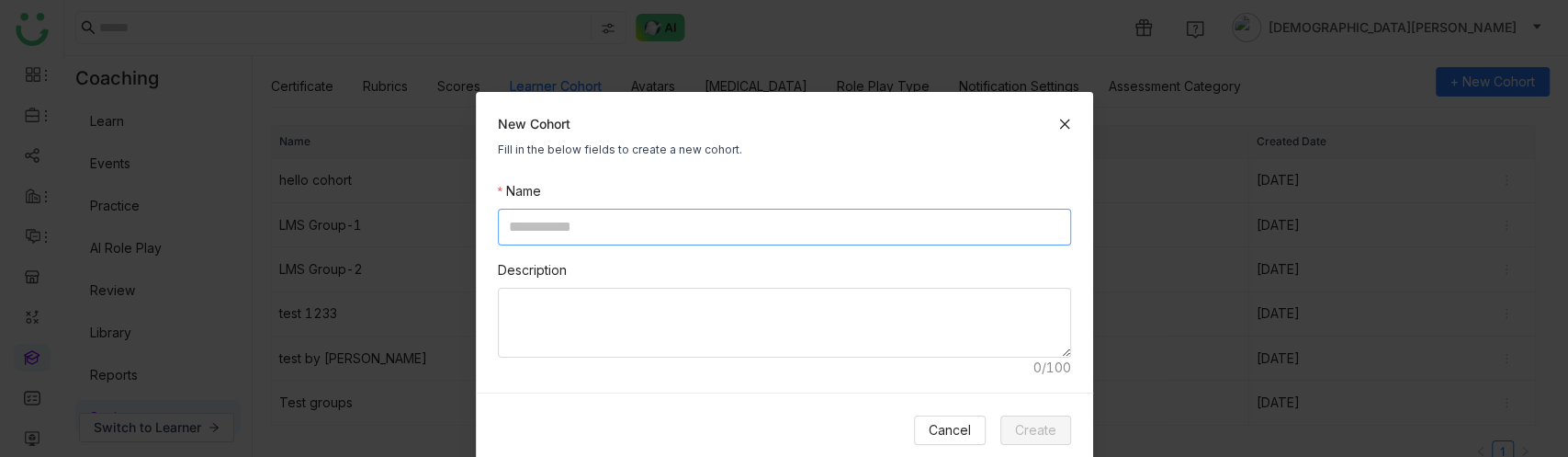
click at [562, 222] on input at bounding box center [784, 227] width 573 height 37
type input "**********"
click at [1038, 420] on span "Create" at bounding box center [1035, 429] width 41 height 20
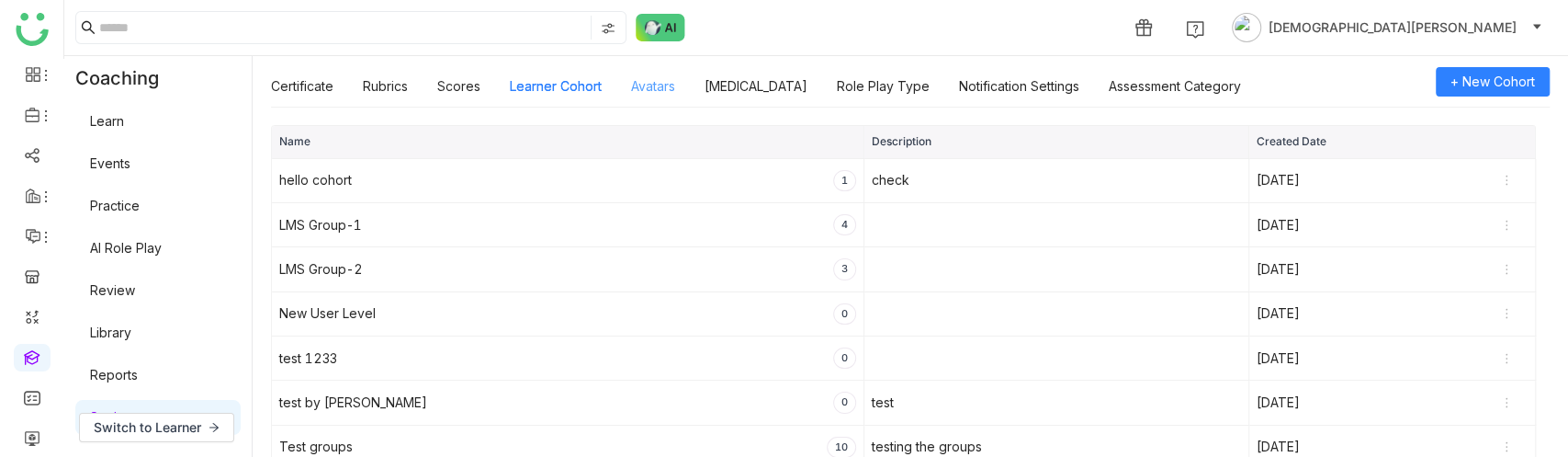
click at [660, 84] on link "Avatars" at bounding box center [653, 86] width 44 height 15
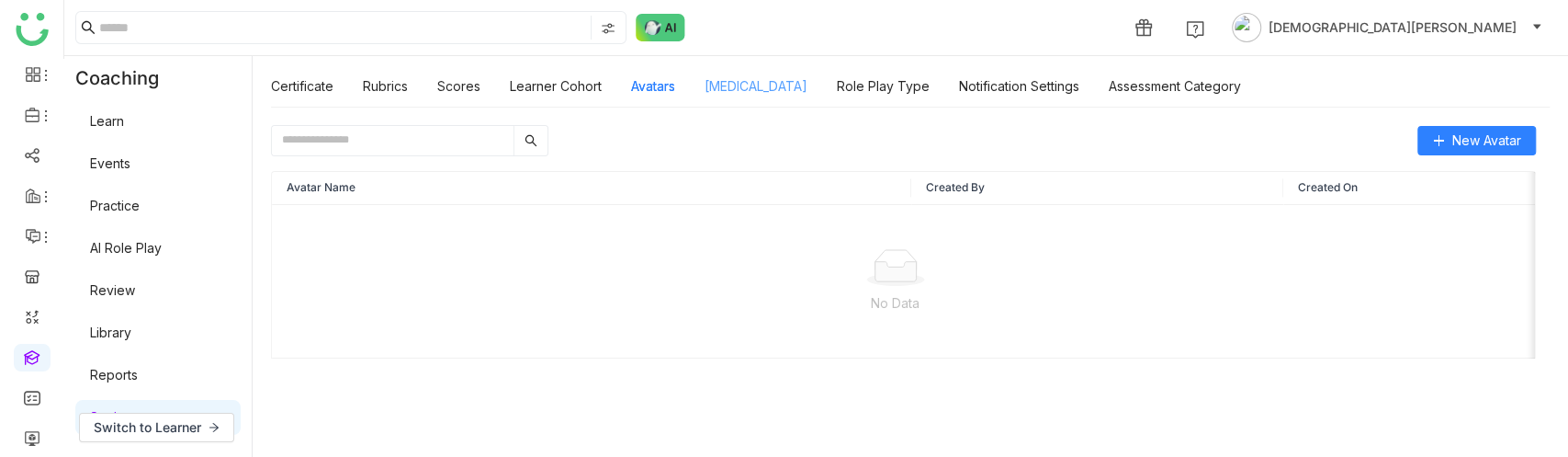
click at [738, 86] on link "[MEDICAL_DATA]" at bounding box center [756, 86] width 103 height 15
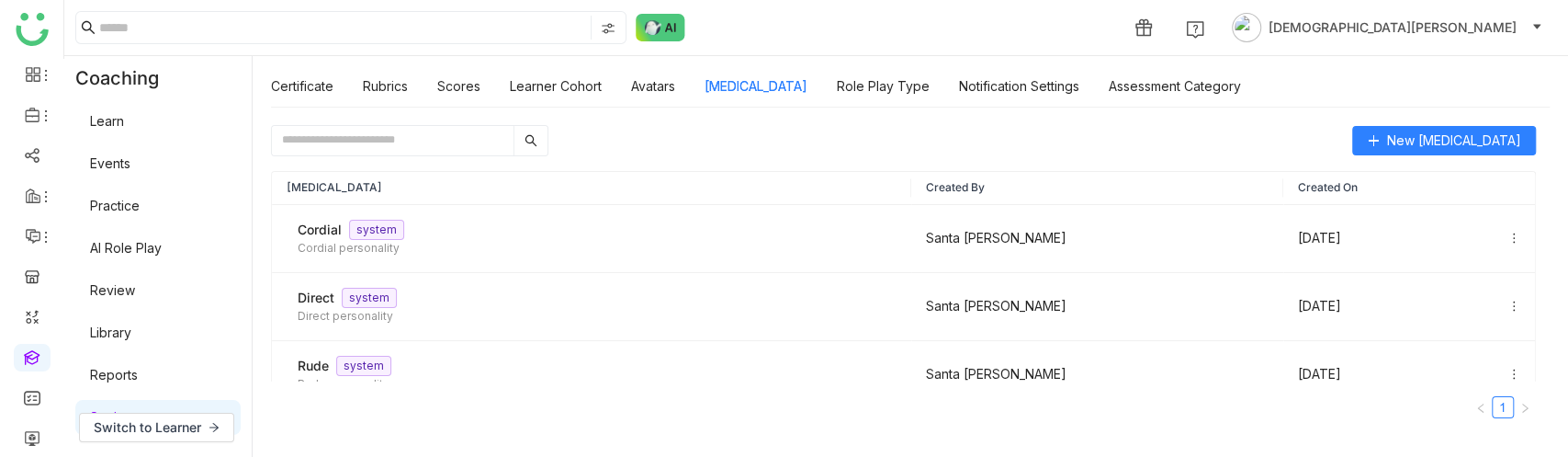
click at [626, 87] on div "Certificate Rubrics Scores Learner Cohort Avatars [MEDICAL_DATA] Role Play Type…" at bounding box center [755, 86] width 970 height 42
click at [654, 84] on link "Avatars" at bounding box center [653, 86] width 44 height 15
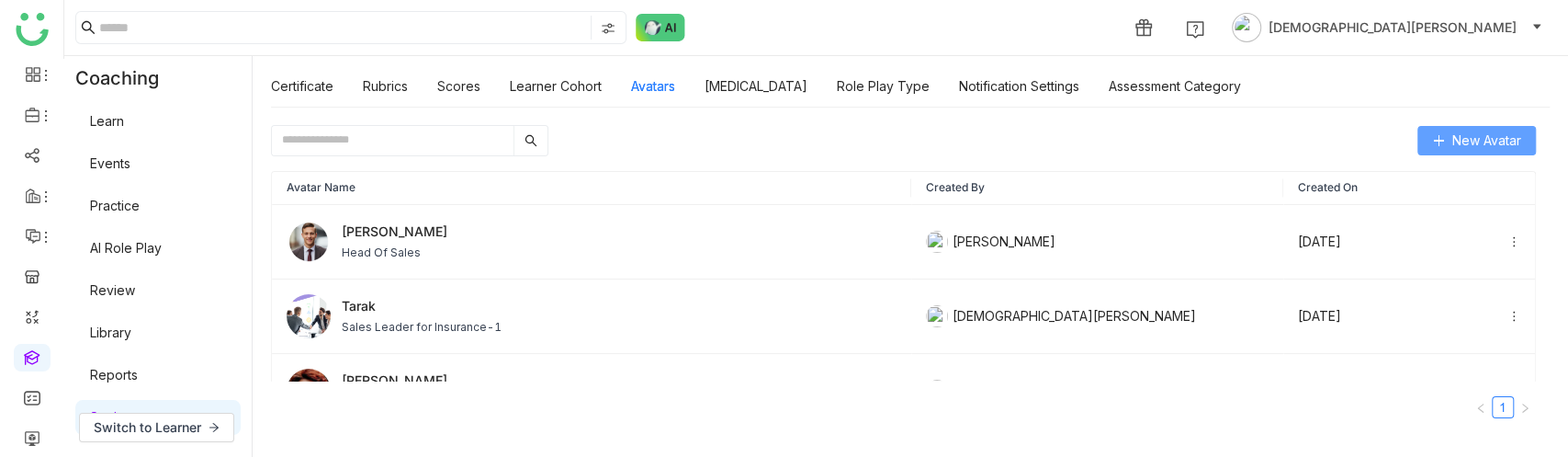
click at [1429, 126] on button "New Avatar" at bounding box center [1476, 140] width 118 height 30
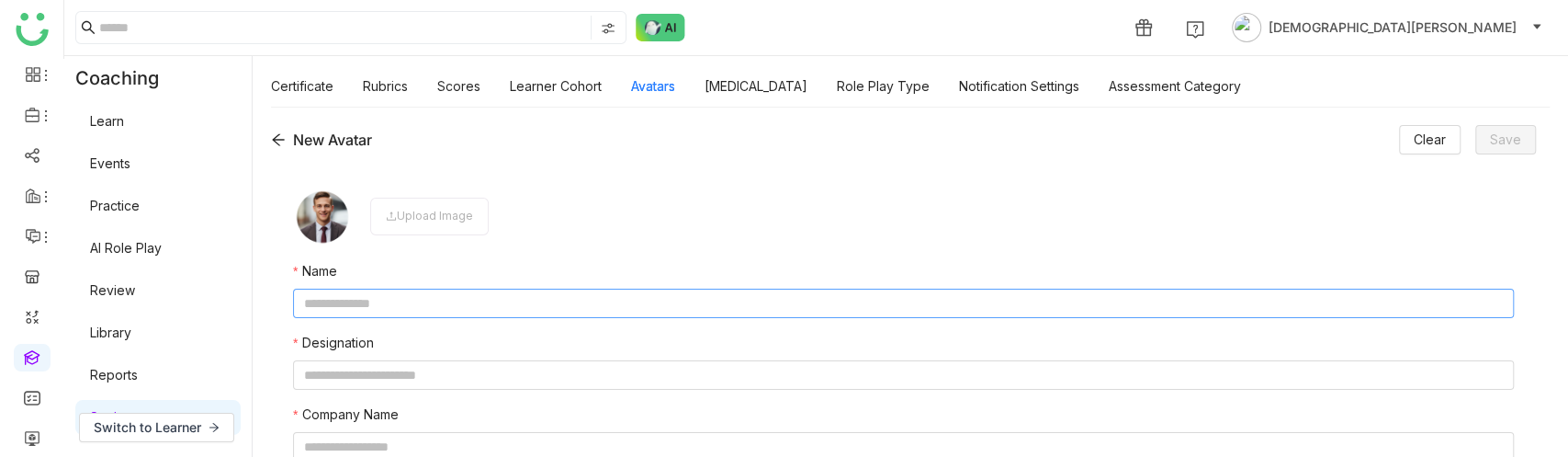
click at [380, 306] on input "text" at bounding box center [903, 302] width 1221 height 30
type input "********"
click at [345, 374] on input "text" at bounding box center [903, 375] width 1221 height 30
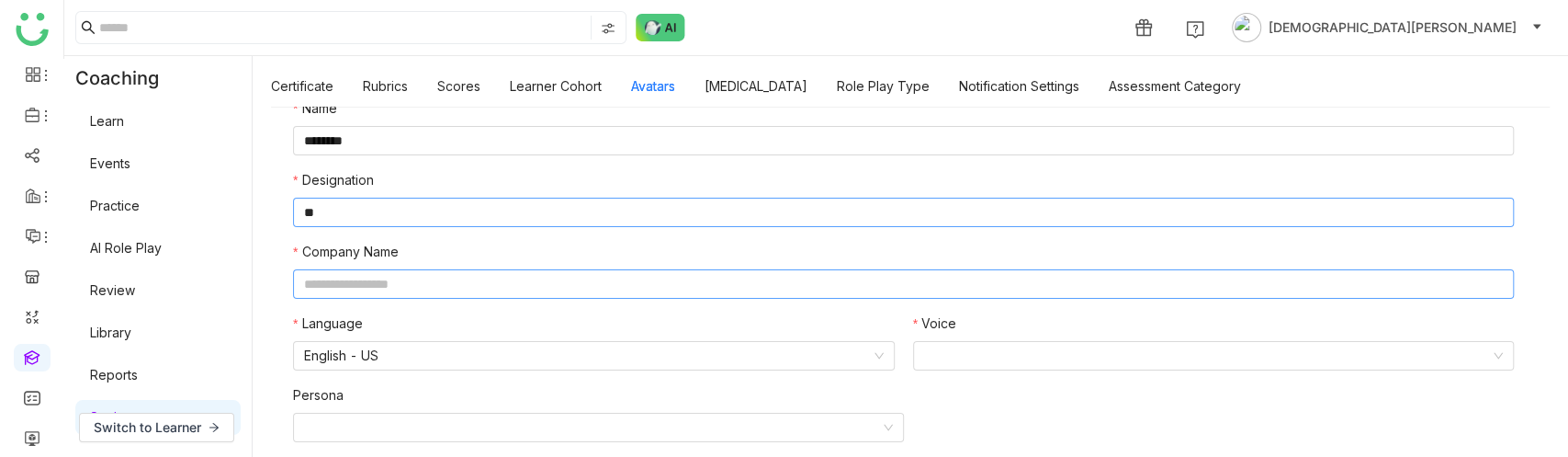
type input "**"
click at [384, 294] on input "text" at bounding box center [903, 283] width 1221 height 30
type input "******"
click at [989, 364] on input at bounding box center [1207, 355] width 567 height 28
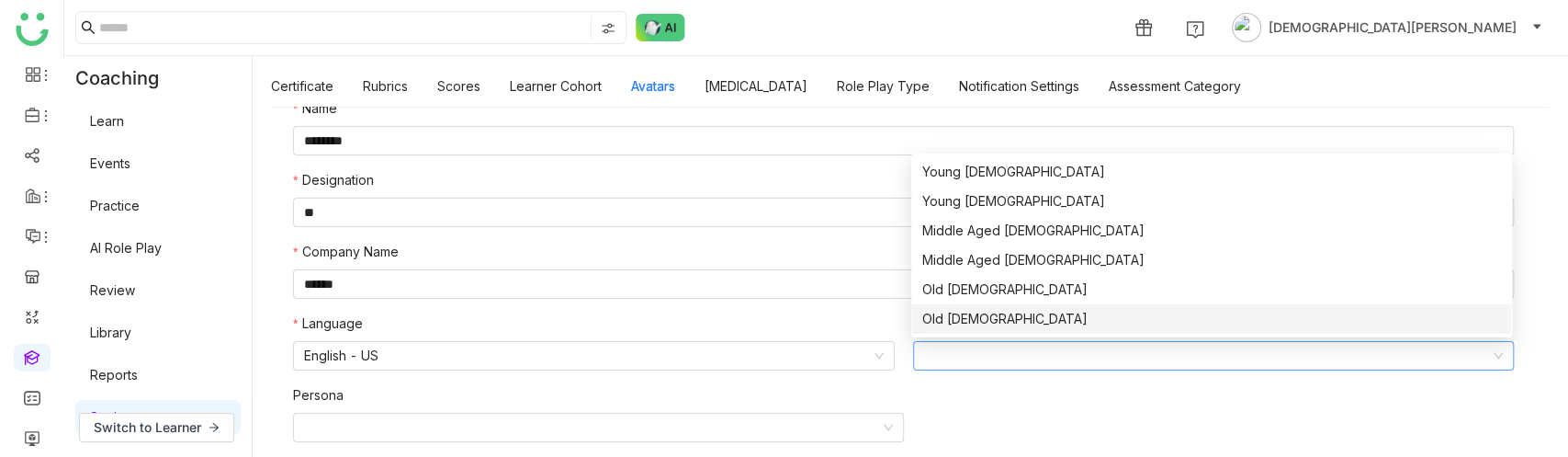
click at [969, 326] on div "Old [DEMOGRAPHIC_DATA]" at bounding box center [1211, 319] width 578 height 20
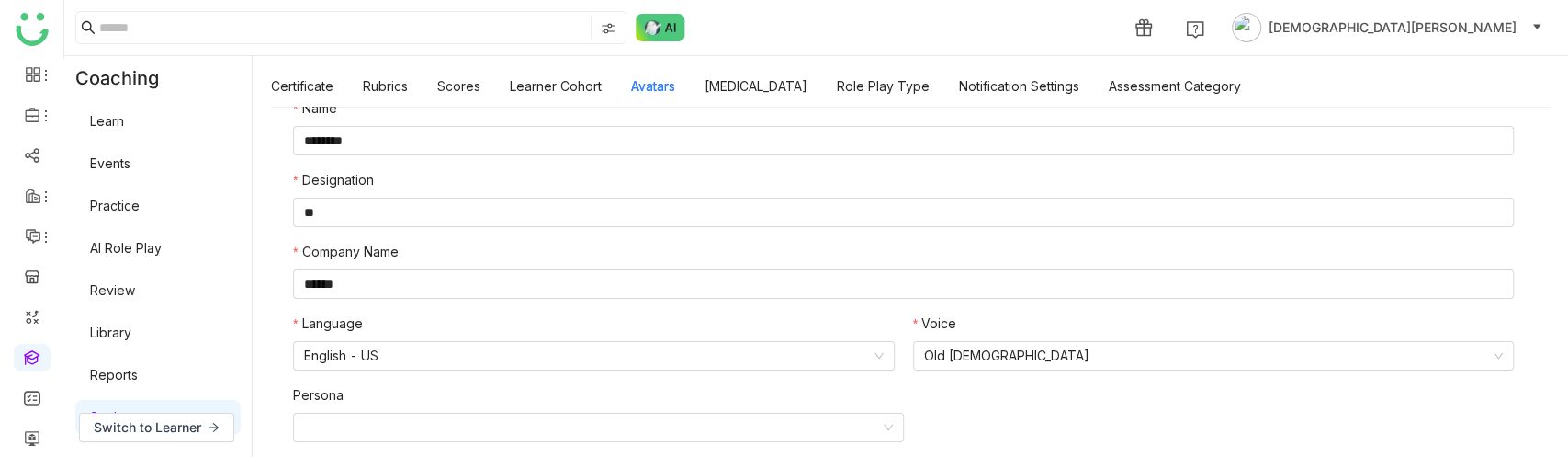
scroll to position [0, 0]
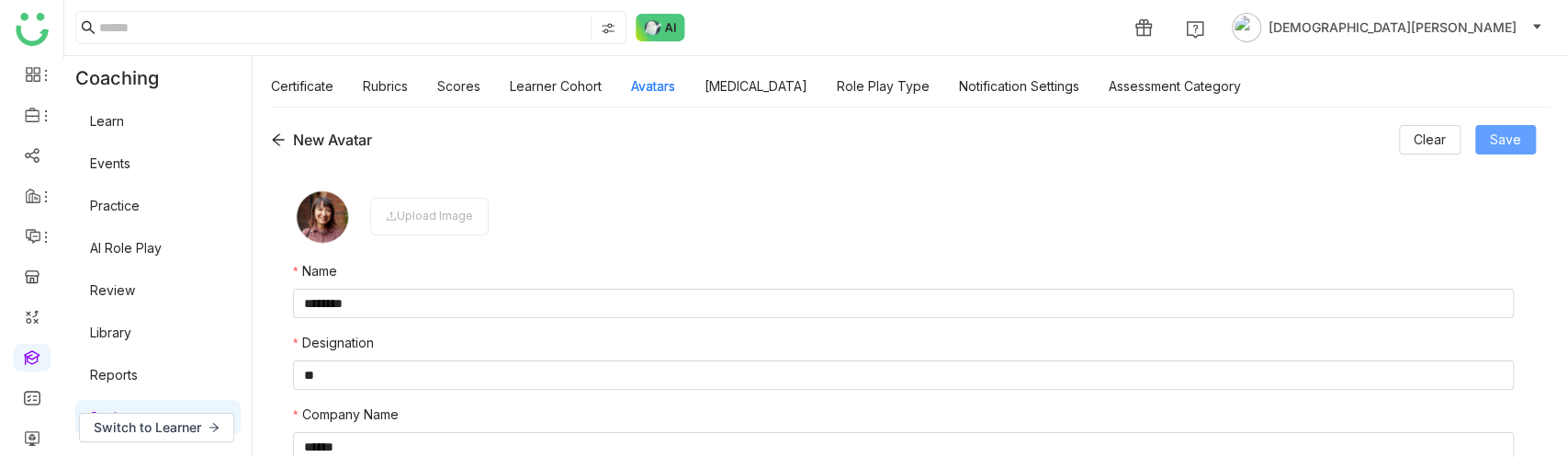
click at [1531, 136] on button "Save" at bounding box center [1506, 139] width 61 height 30
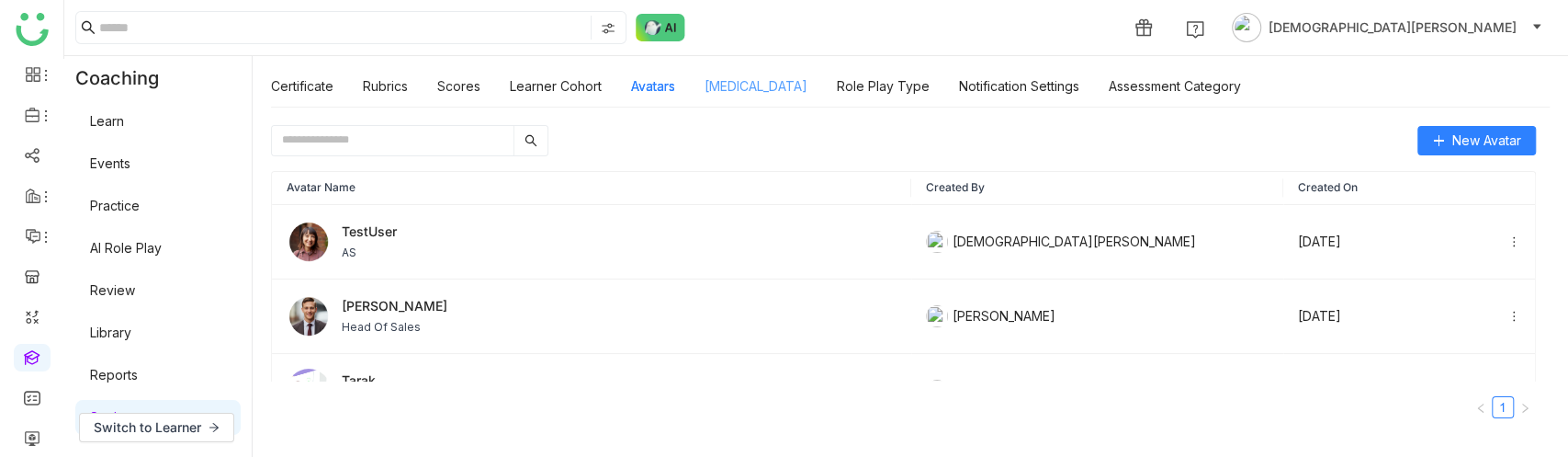
click at [754, 85] on link "[MEDICAL_DATA]" at bounding box center [756, 86] width 103 height 15
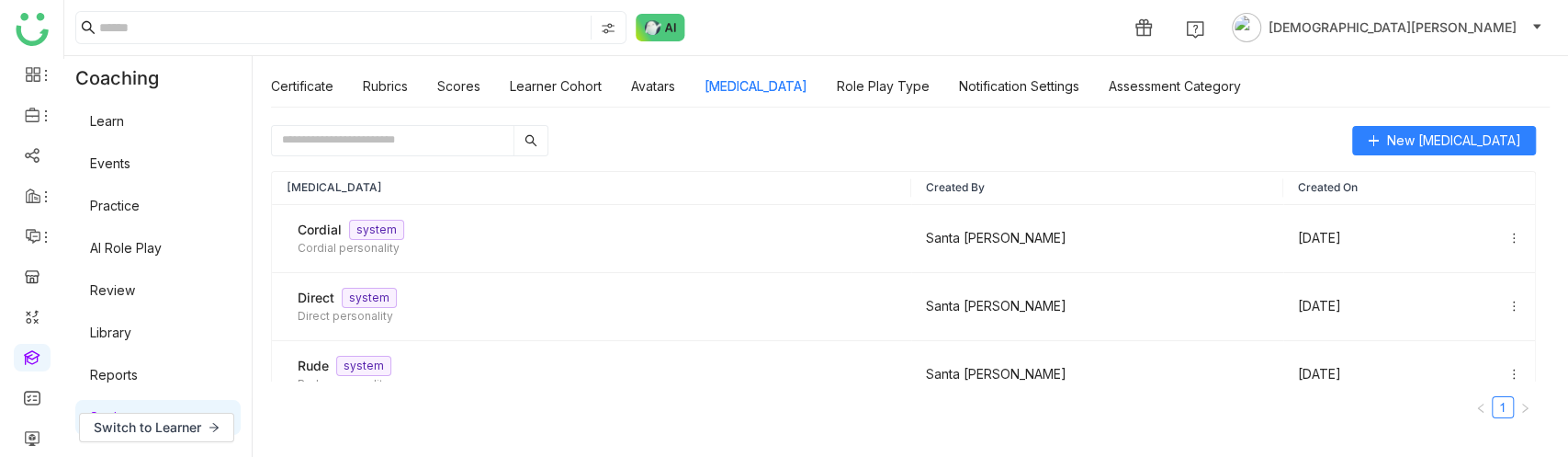
click at [137, 373] on link "Reports" at bounding box center [113, 374] width 48 height 15
